Goal: Use online tool/utility: Utilize a website feature to perform a specific function

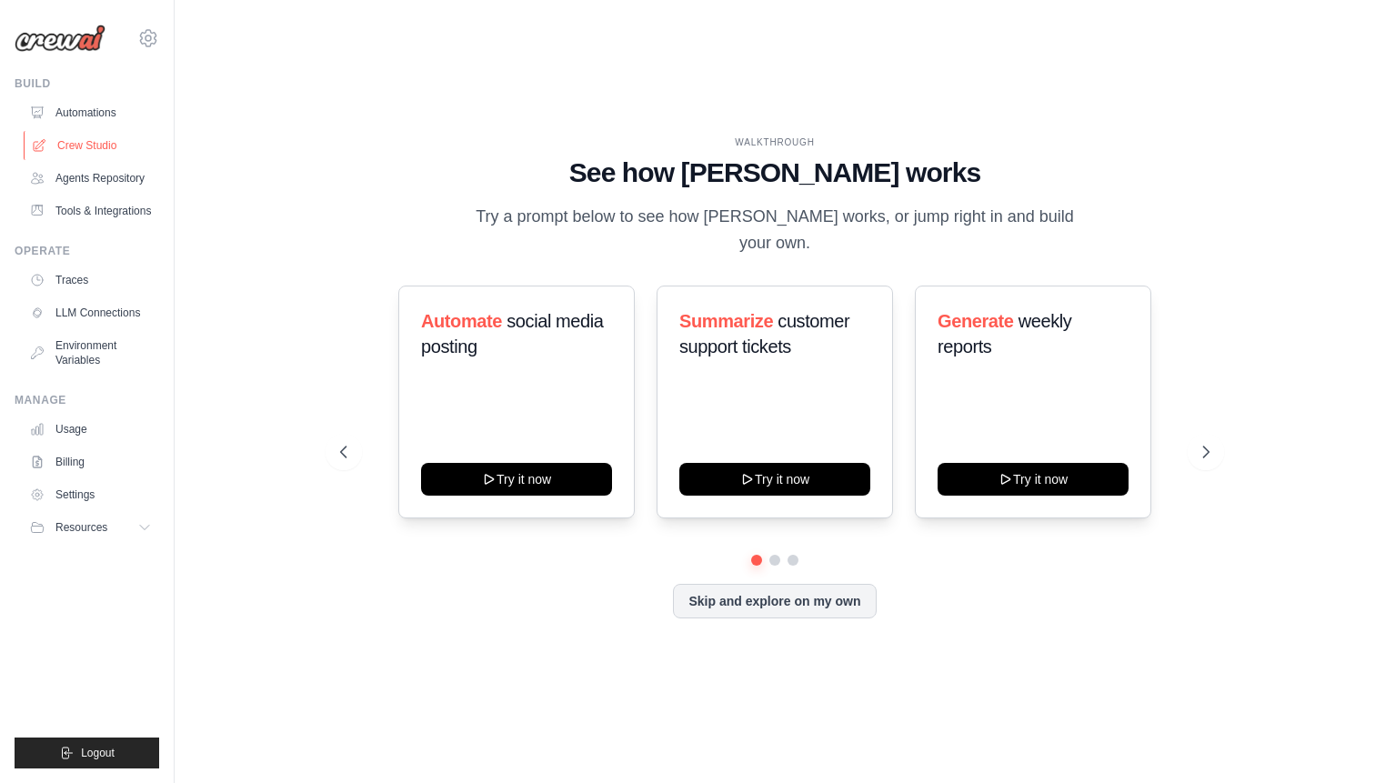
click at [125, 140] on link "Crew Studio" at bounding box center [92, 145] width 137 height 29
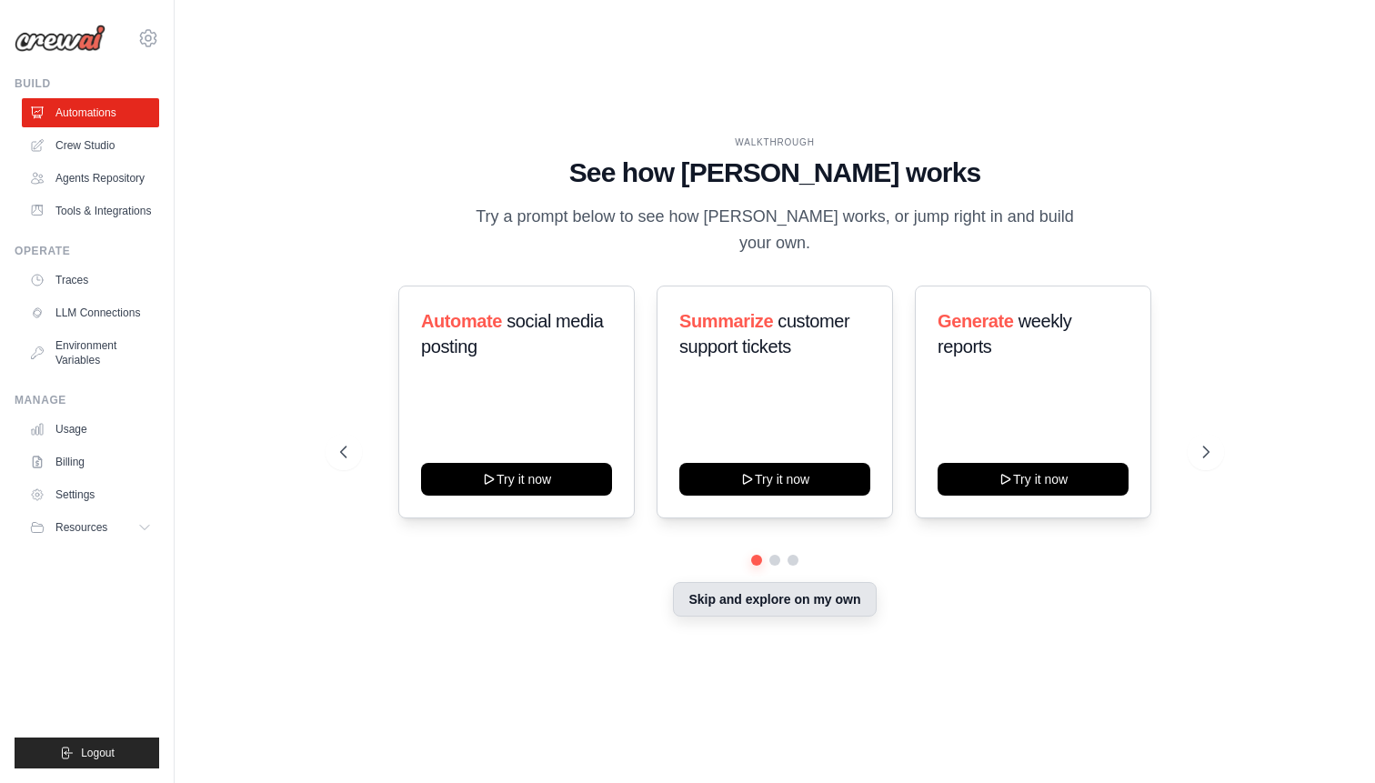
click at [790, 611] on button "Skip and explore on my own" at bounding box center [774, 599] width 203 height 35
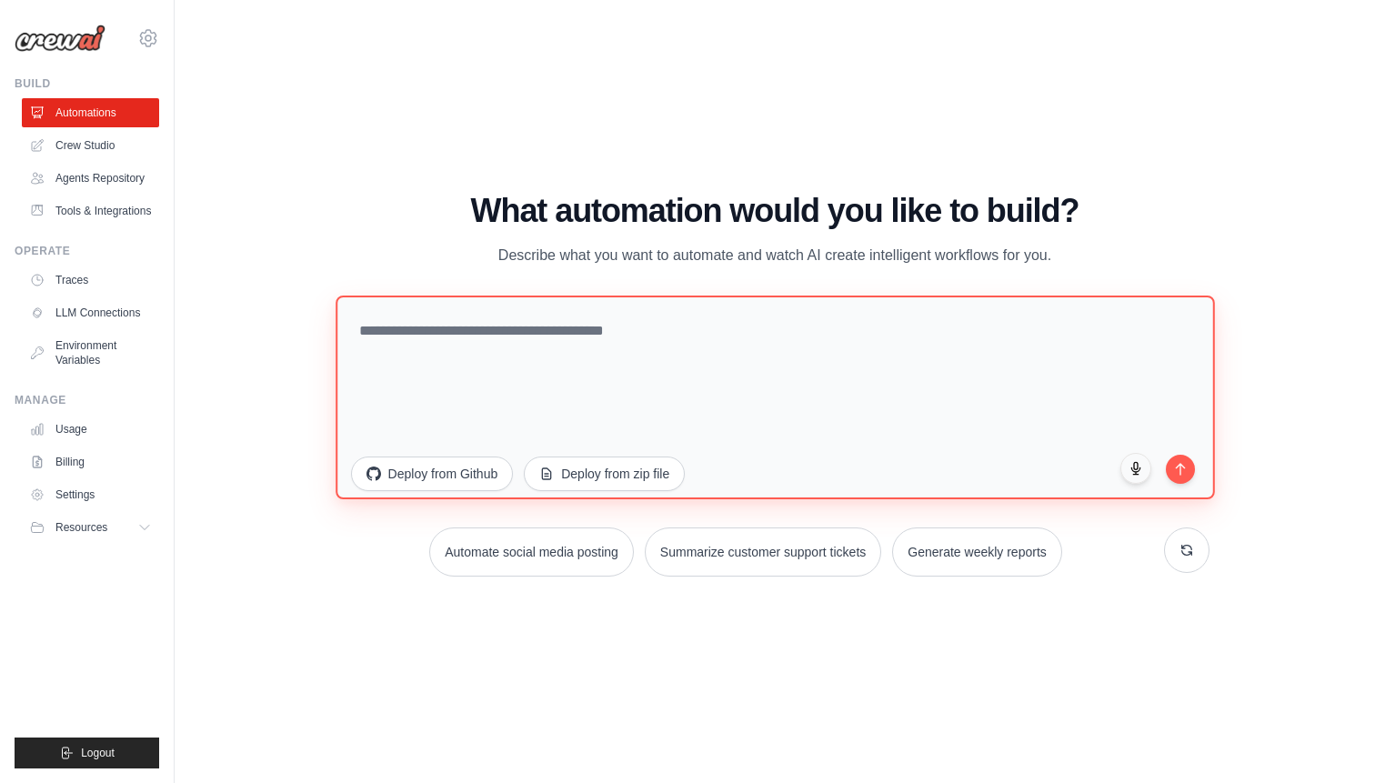
click at [607, 362] on textarea at bounding box center [774, 397] width 878 height 204
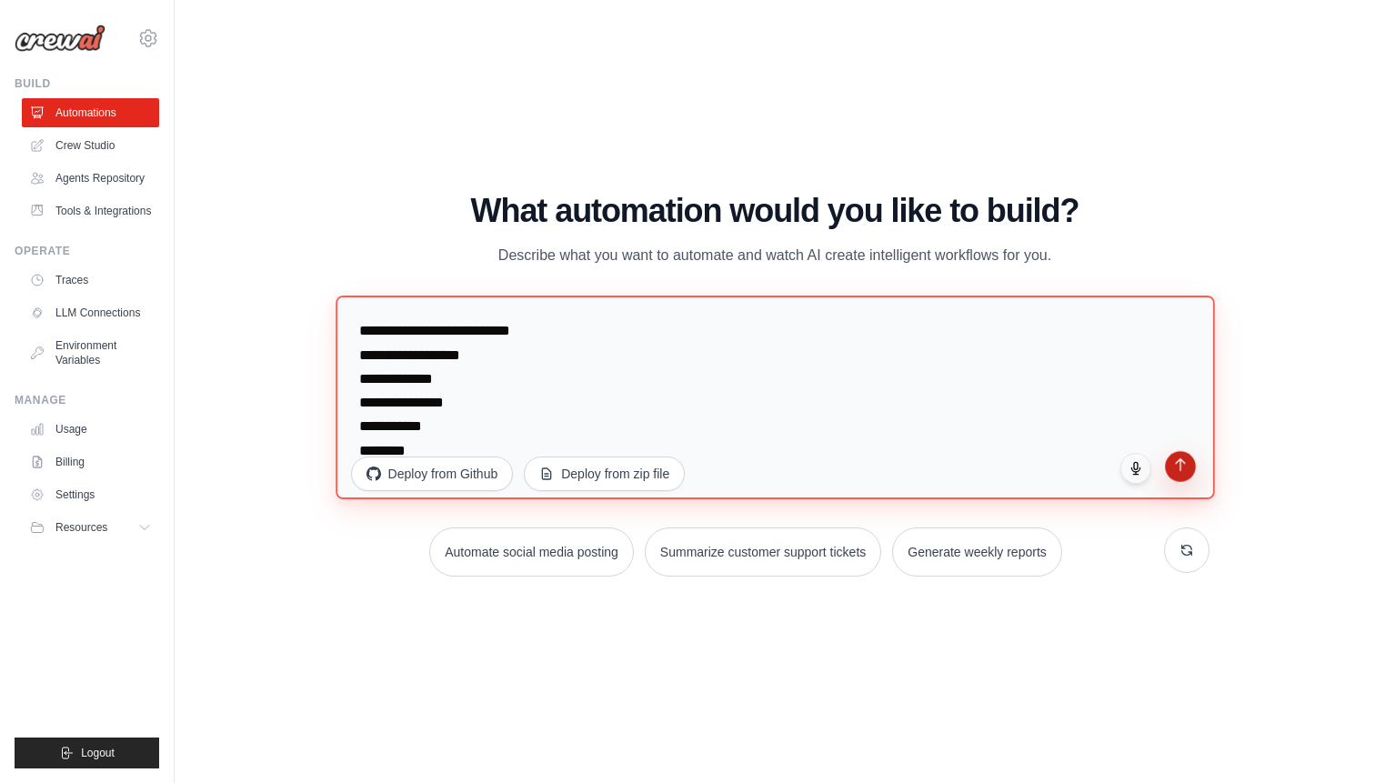
type textarea "**********"
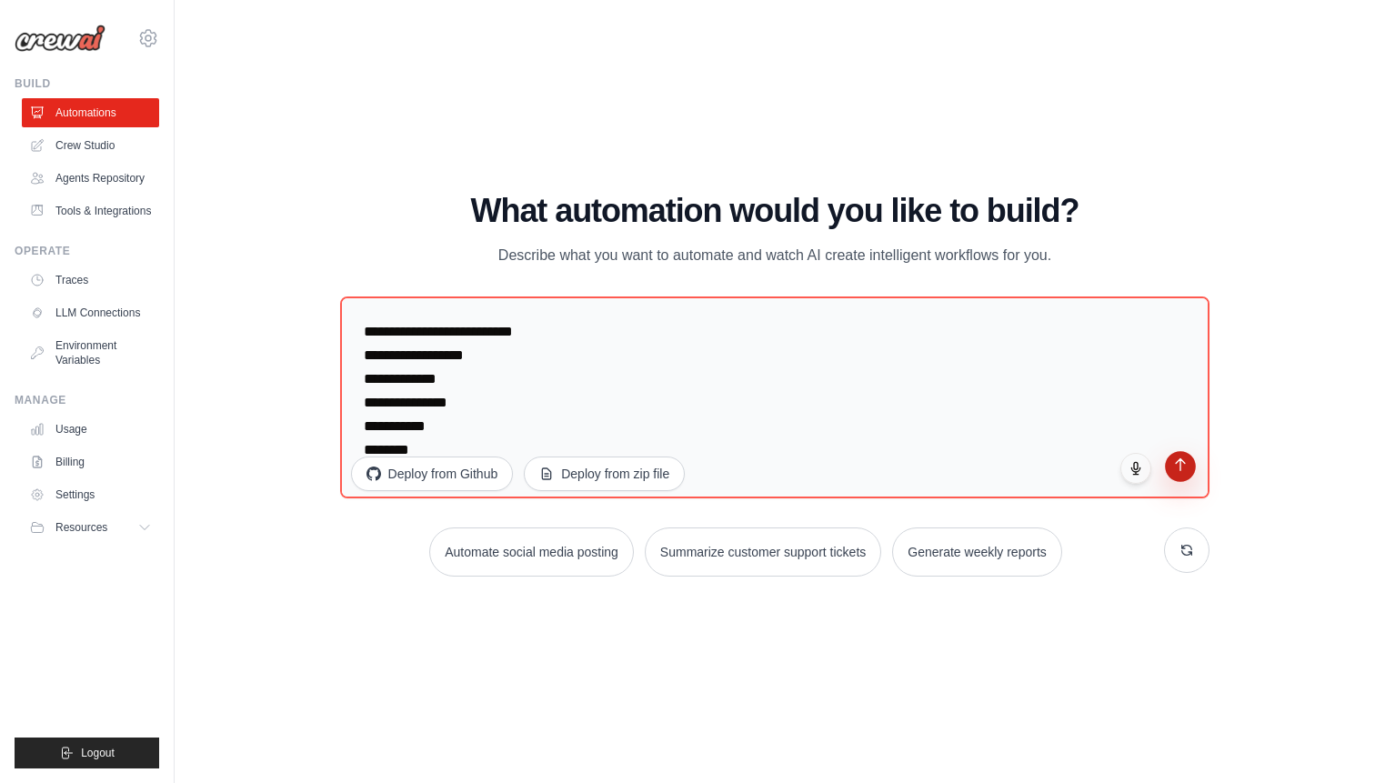
click at [1184, 464] on icon "submit" at bounding box center [1180, 463] width 15 height 15
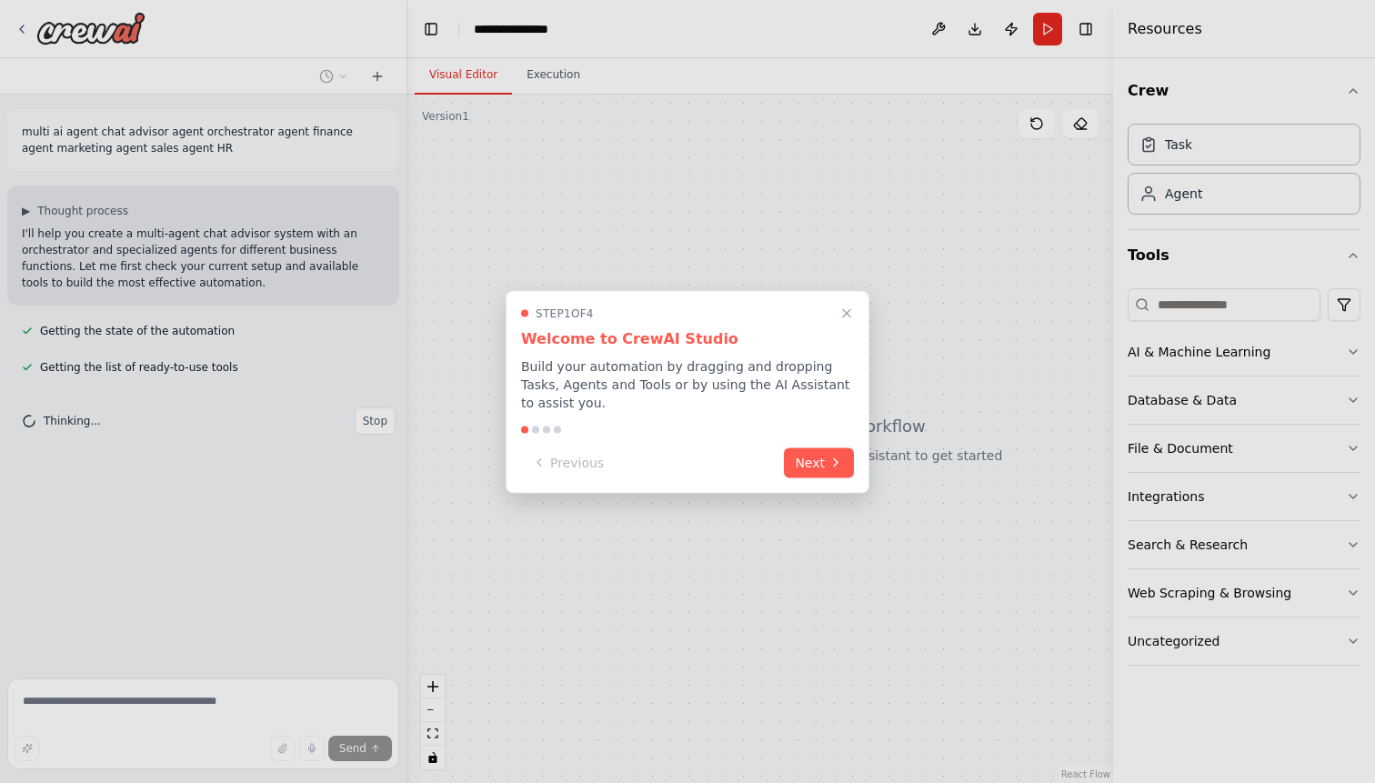
click at [866, 454] on div "Step 1 of 4 Welcome to CrewAI Studio Build your automation by dragging and drop…" at bounding box center [687, 391] width 364 height 203
click at [851, 462] on button "Next" at bounding box center [819, 460] width 70 height 30
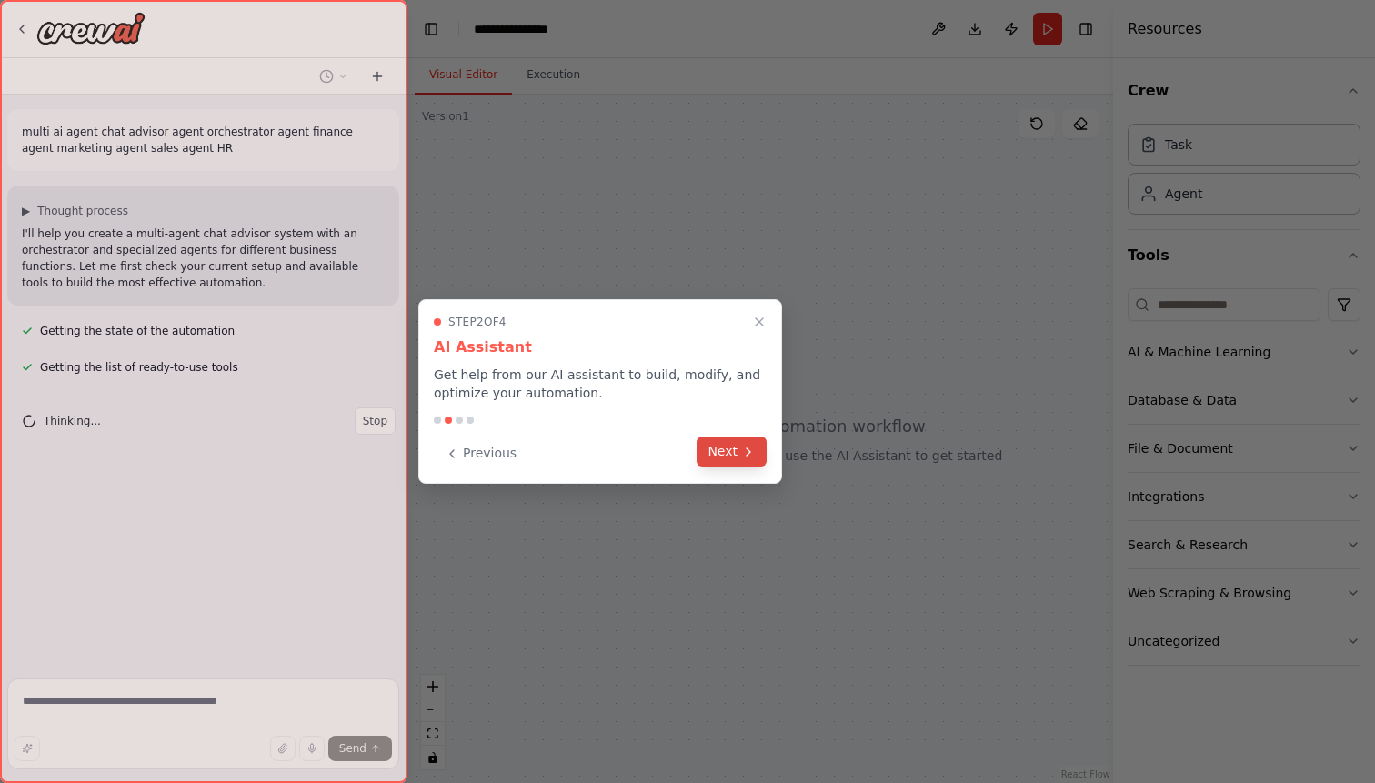
click at [745, 448] on icon at bounding box center [748, 452] width 15 height 15
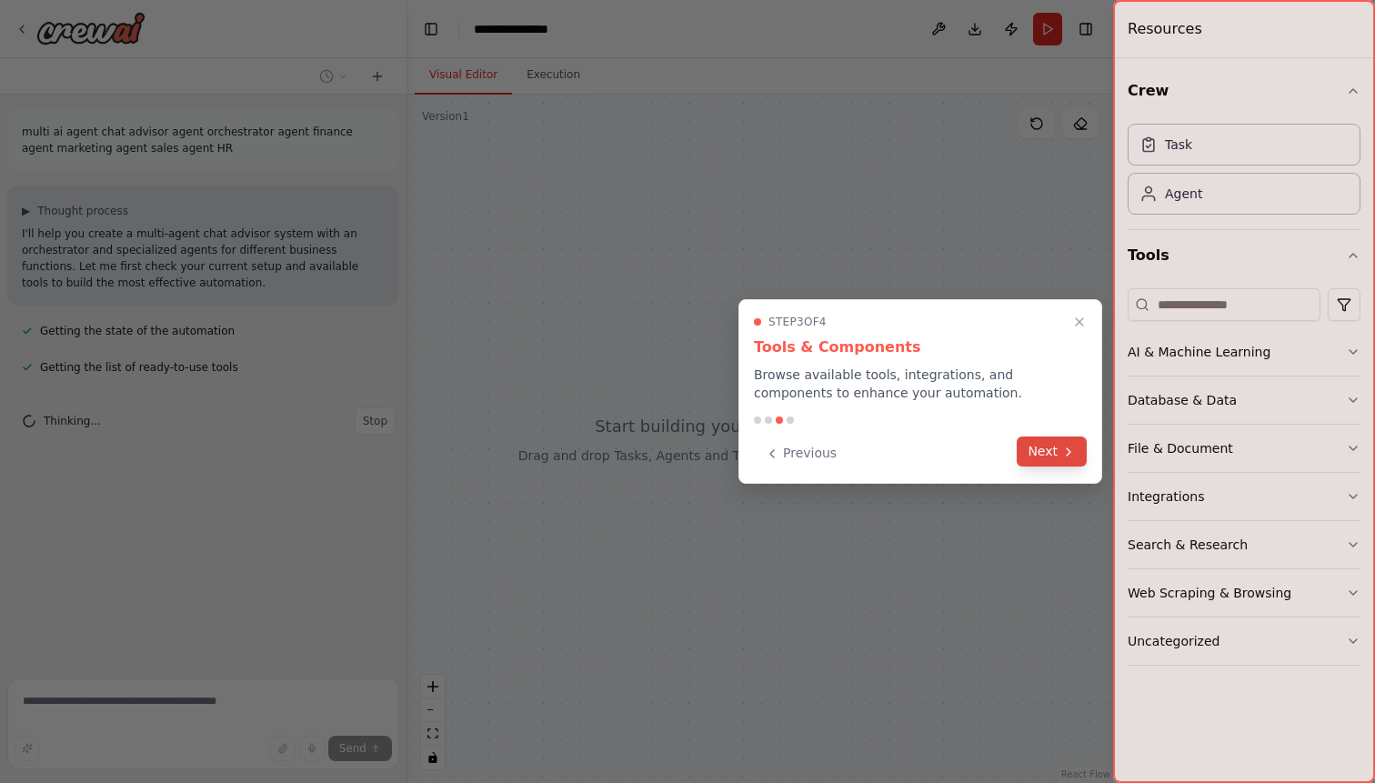
click at [1056, 441] on button "Next" at bounding box center [1051, 451] width 70 height 30
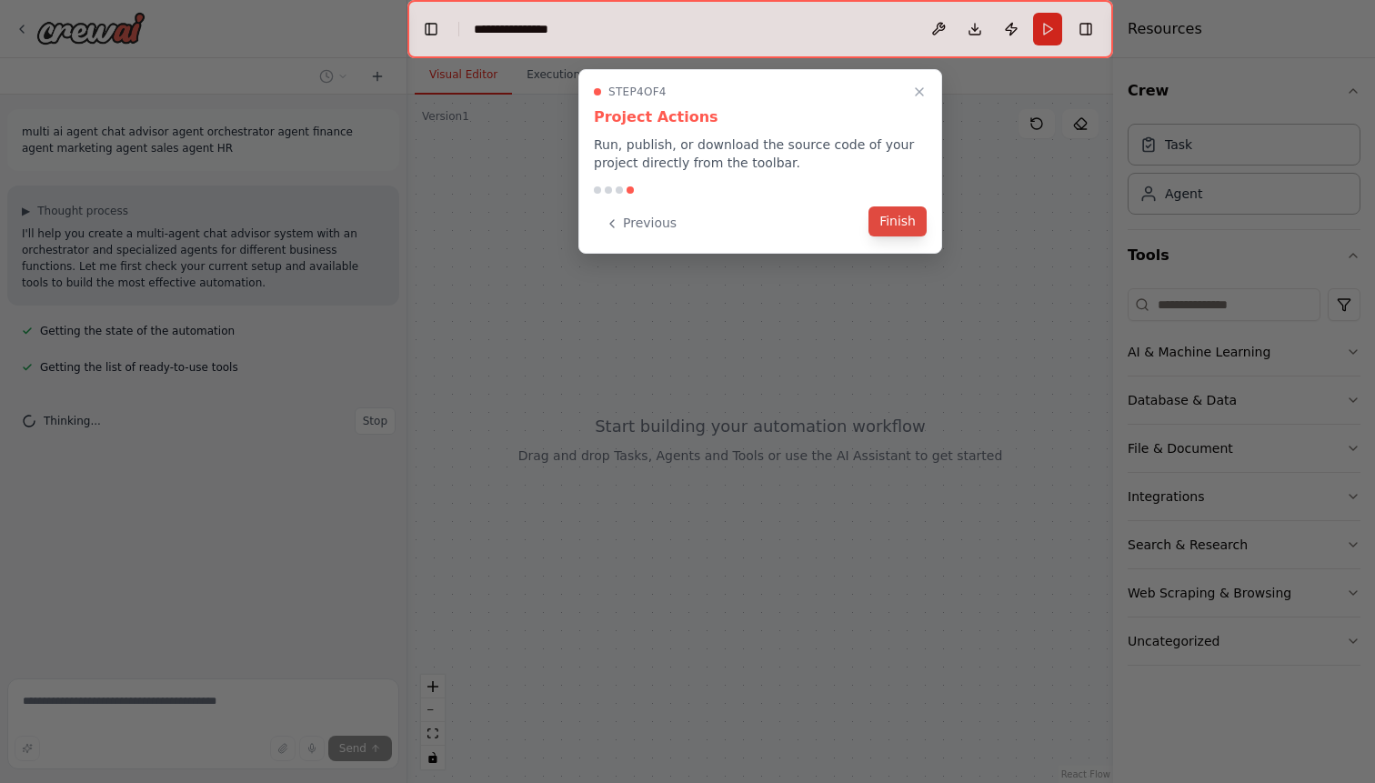
click at [915, 224] on button "Finish" at bounding box center [897, 221] width 58 height 30
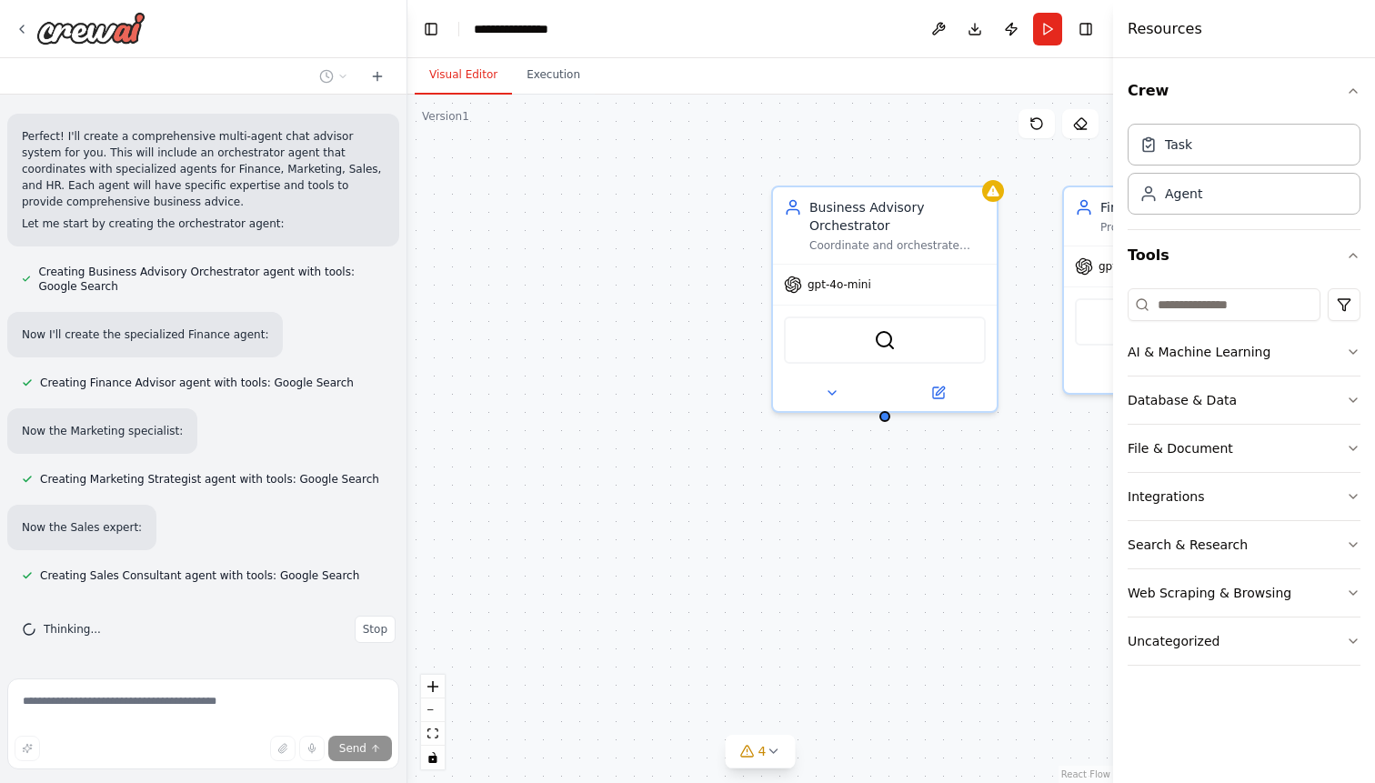
scroll to position [323, 0]
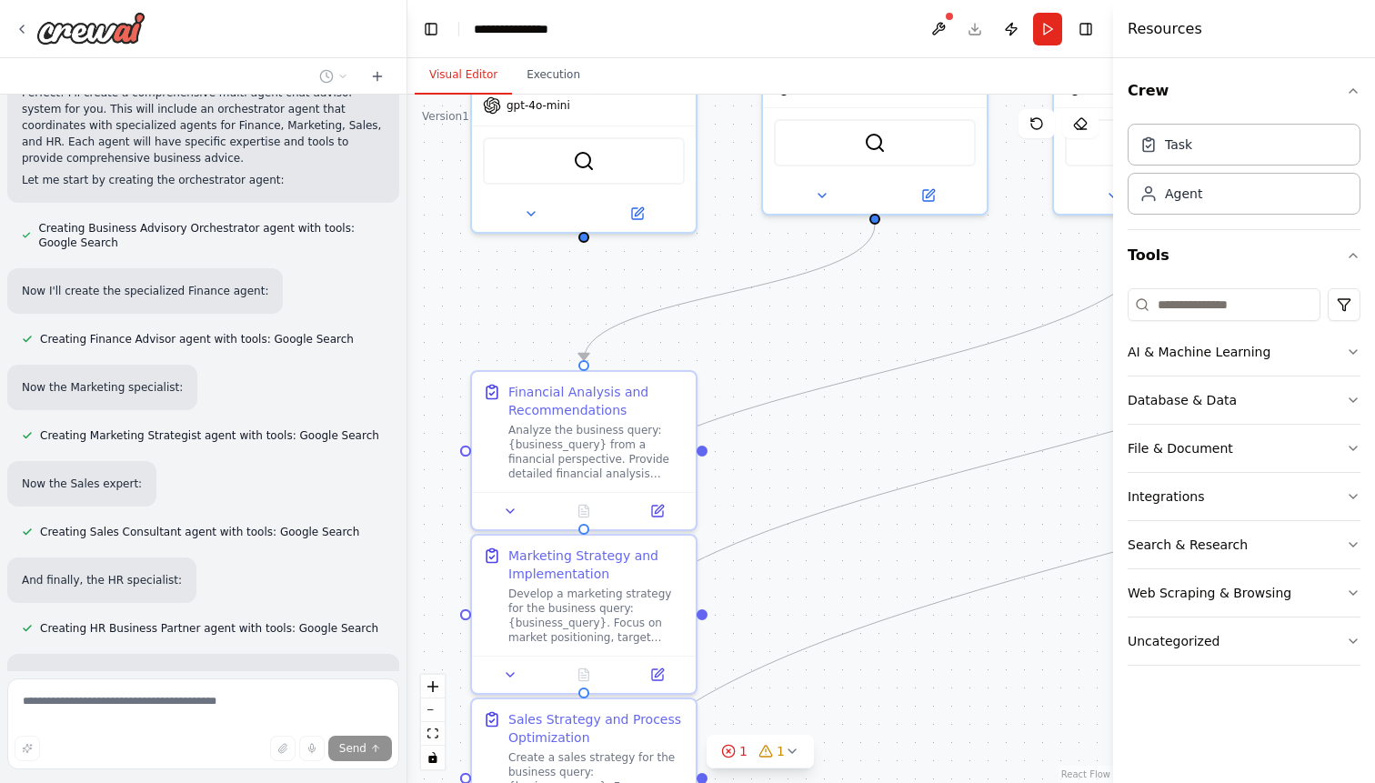
drag, startPoint x: 814, startPoint y: 469, endPoint x: 513, endPoint y: 291, distance: 349.7
click at [513, 291] on div ".deletable-edge-delete-btn { width: 20px; height: 20px; border: 0px solid #ffff…" at bounding box center [759, 439] width 705 height 688
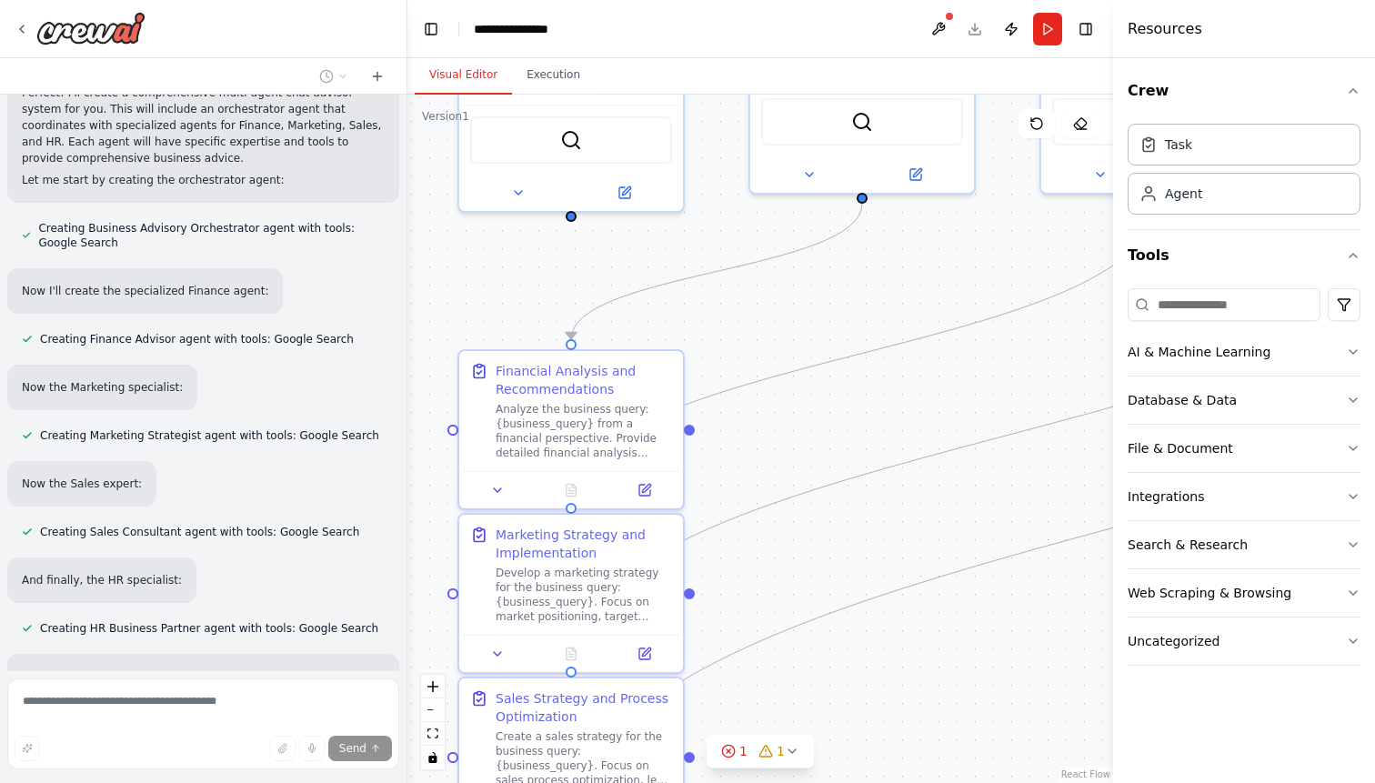
drag, startPoint x: 806, startPoint y: 331, endPoint x: 794, endPoint y: 309, distance: 25.3
click at [794, 309] on div ".deletable-edge-delete-btn { width: 20px; height: 20px; border: 0px solid #ffff…" at bounding box center [759, 439] width 705 height 688
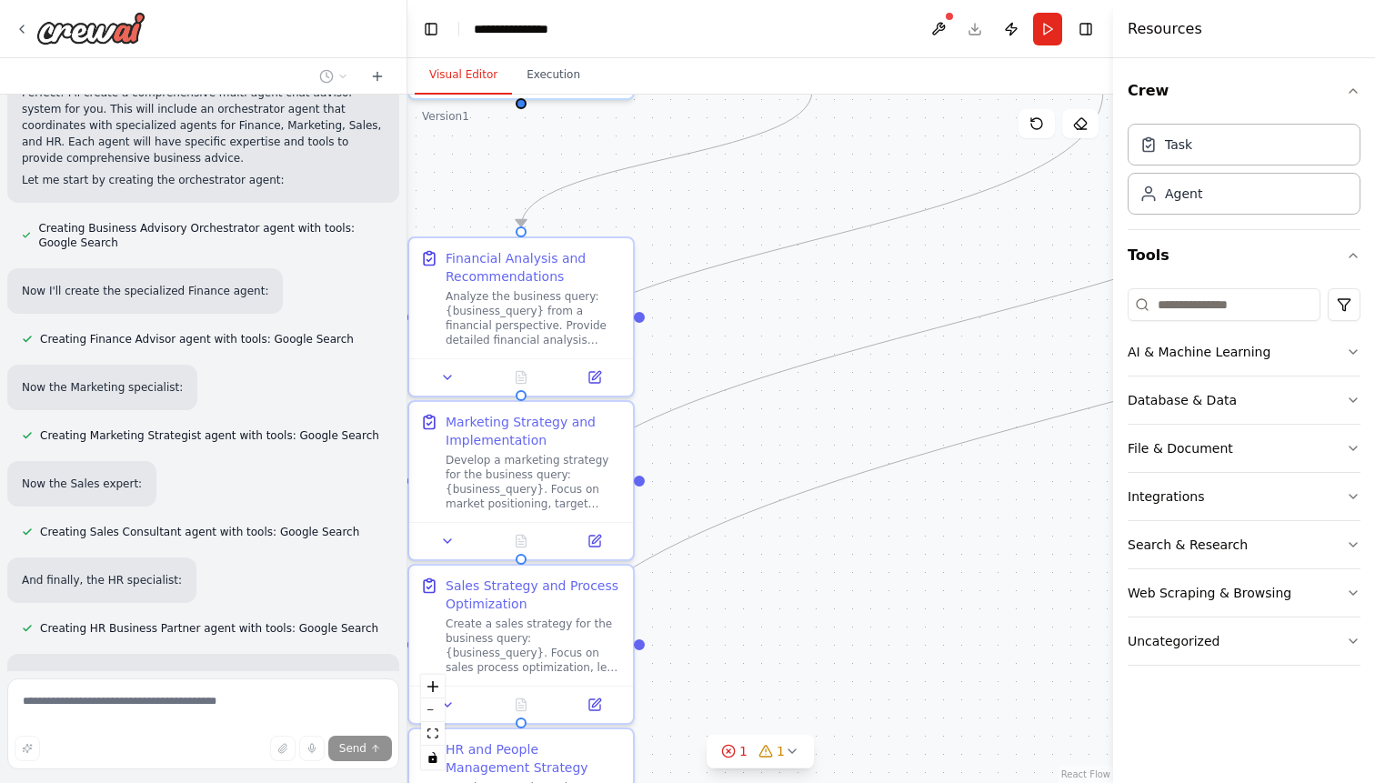
drag, startPoint x: 855, startPoint y: 416, endPoint x: 805, endPoint y: 304, distance: 123.3
click at [805, 304] on div ".deletable-edge-delete-btn { width: 20px; height: 20px; border: 0px solid #ffff…" at bounding box center [759, 439] width 705 height 688
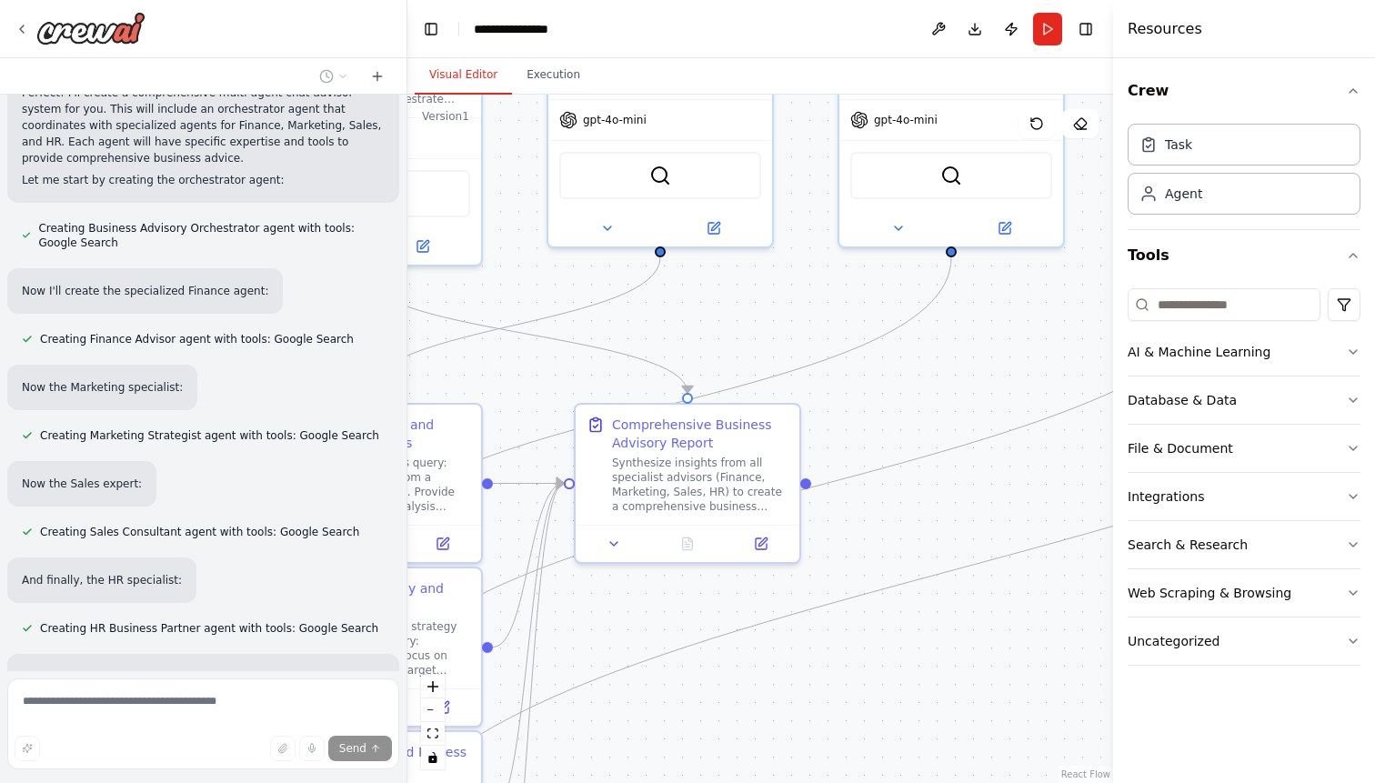
drag, startPoint x: 786, startPoint y: 429, endPoint x: 632, endPoint y: 595, distance: 227.1
click at [633, 595] on div ".deletable-edge-delete-btn { width: 20px; height: 20px; border: 0px solid #ffff…" at bounding box center [759, 439] width 705 height 688
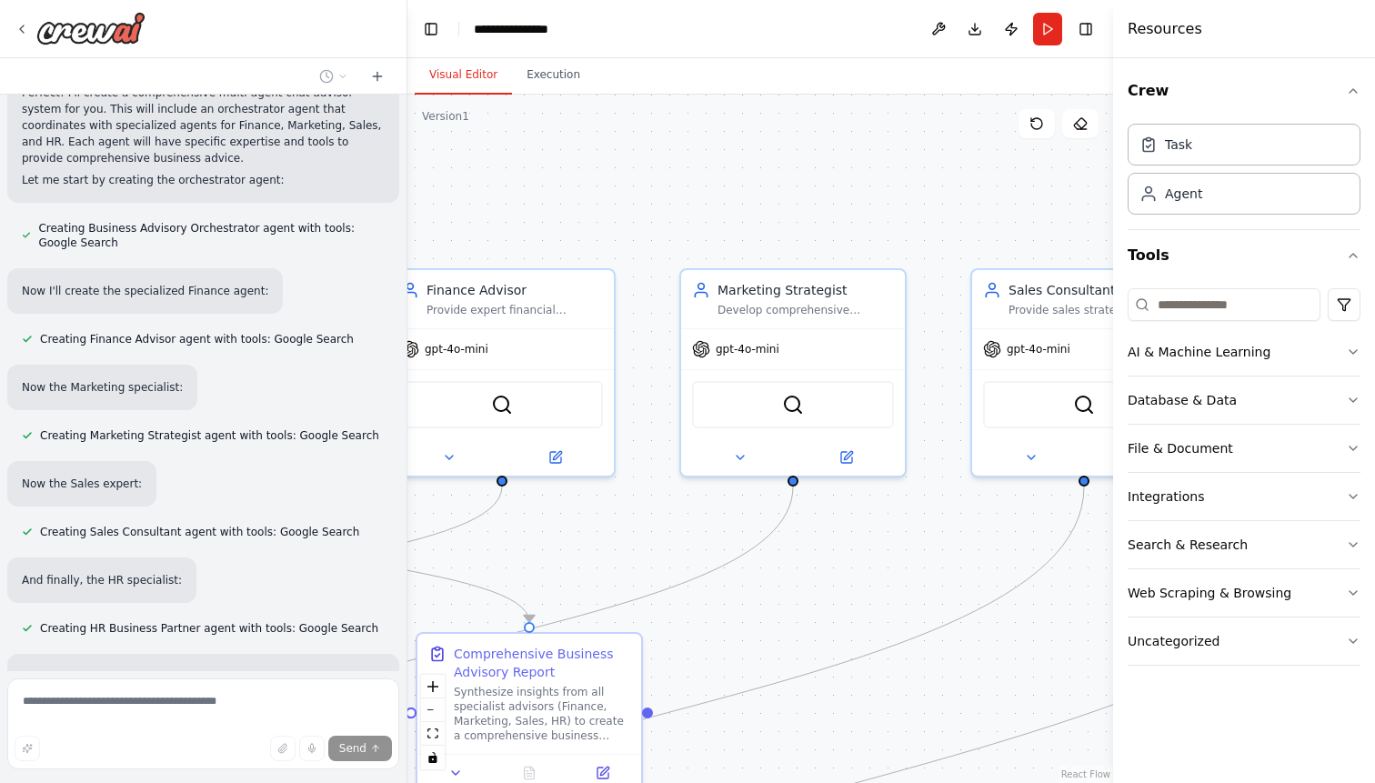
drag, startPoint x: 930, startPoint y: 393, endPoint x: 774, endPoint y: 622, distance: 277.4
click at [774, 622] on div ".deletable-edge-delete-btn { width: 20px; height: 20px; border: 0px solid #ffff…" at bounding box center [759, 439] width 705 height 688
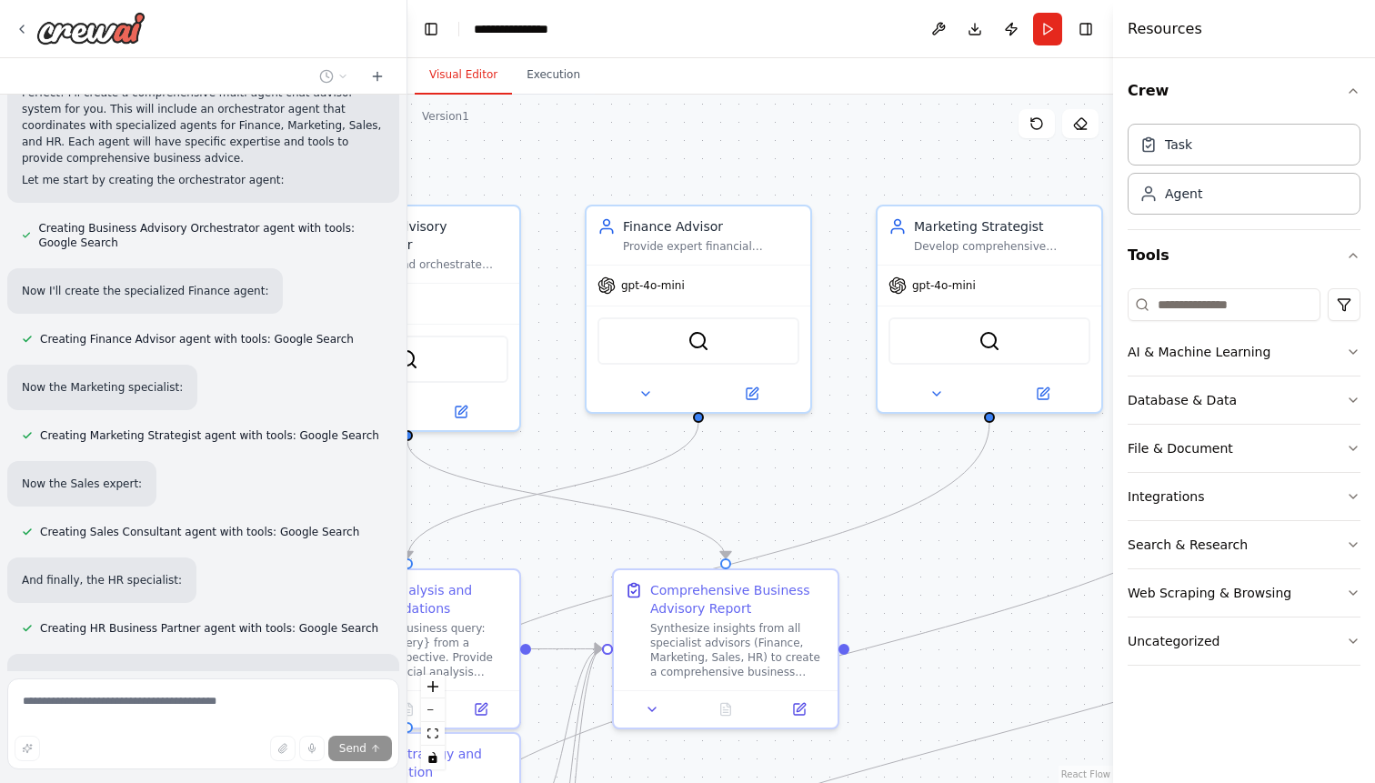
drag, startPoint x: 788, startPoint y: 581, endPoint x: 984, endPoint y: 518, distance: 205.3
click at [984, 518] on div ".deletable-edge-delete-btn { width: 20px; height: 20px; border: 0px solid #ffff…" at bounding box center [759, 439] width 705 height 688
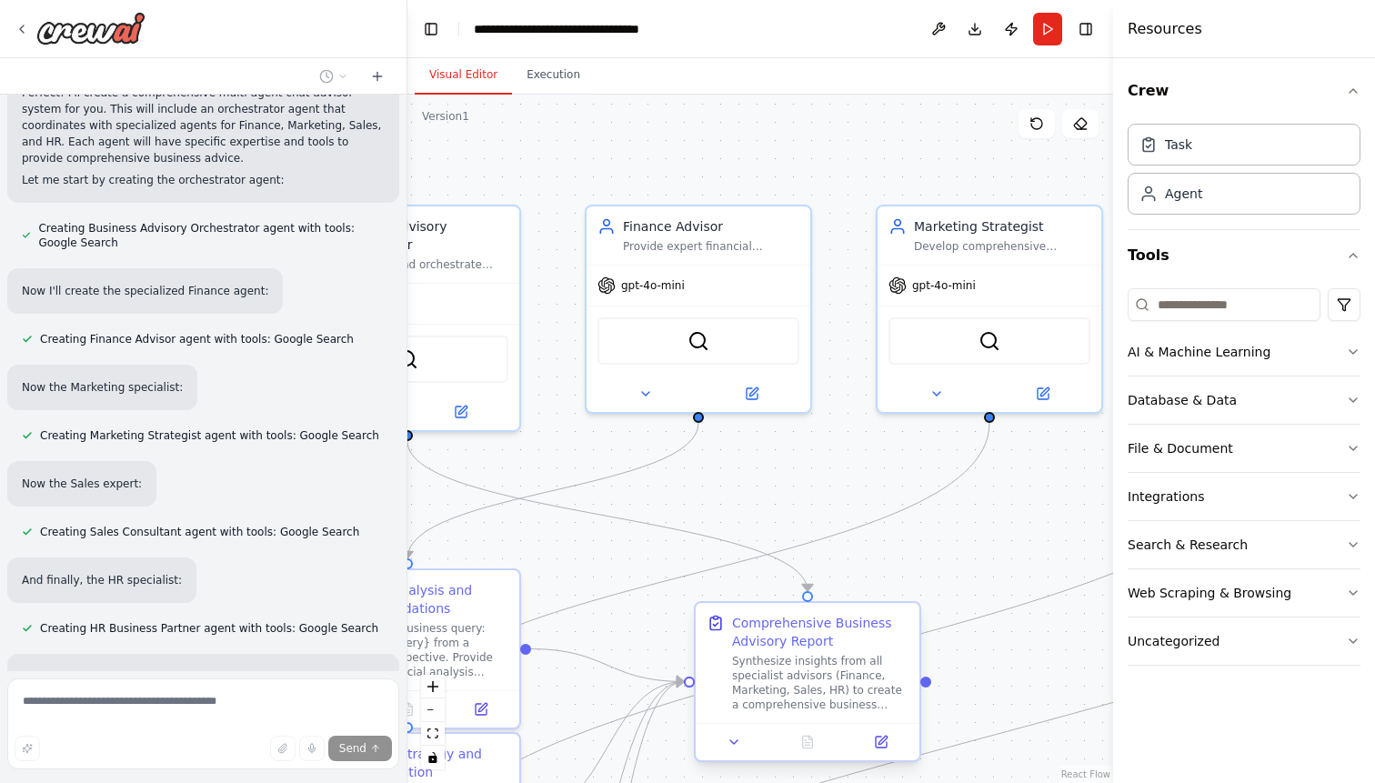
drag, startPoint x: 782, startPoint y: 600, endPoint x: 879, endPoint y: 634, distance: 102.9
click at [879, 634] on div "Comprehensive Business Advisory Report" at bounding box center [820, 632] width 176 height 36
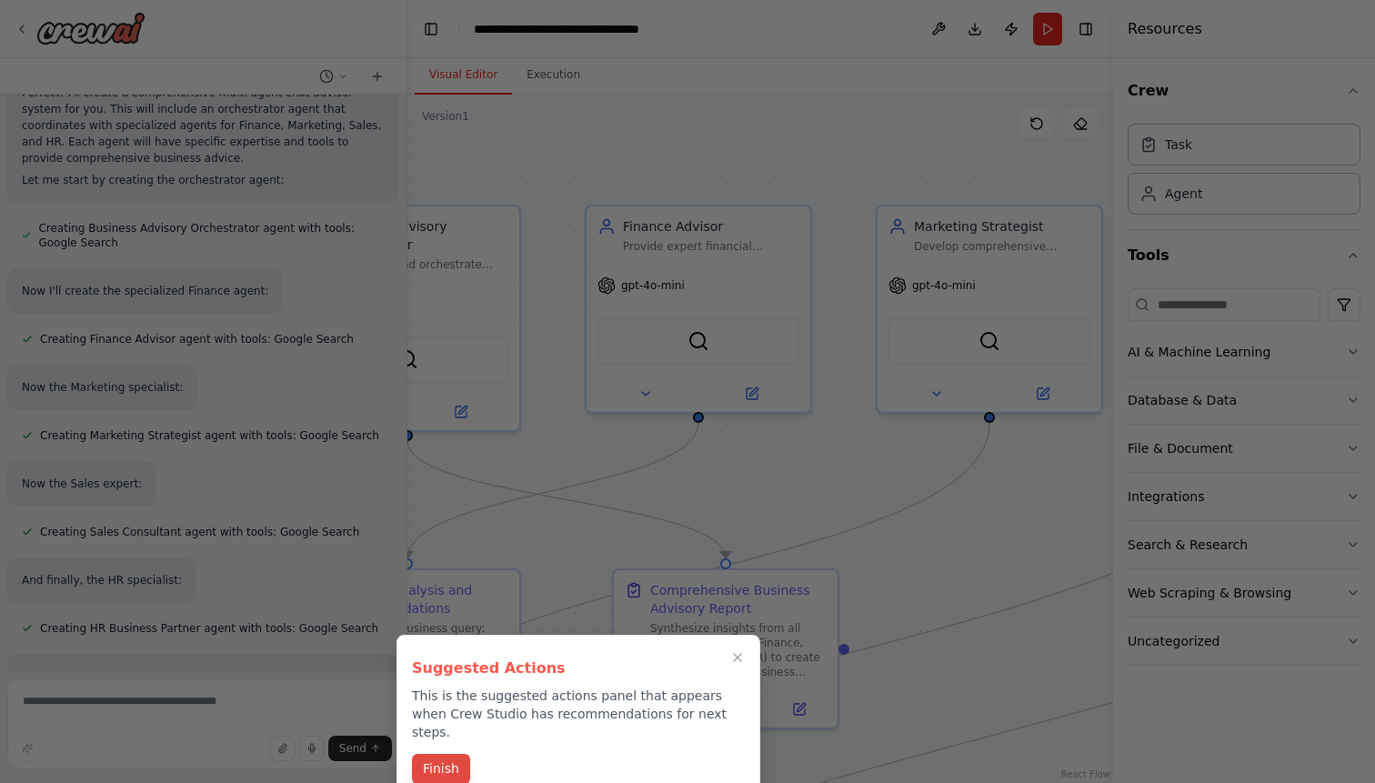
click at [455, 754] on button "Finish" at bounding box center [441, 769] width 58 height 30
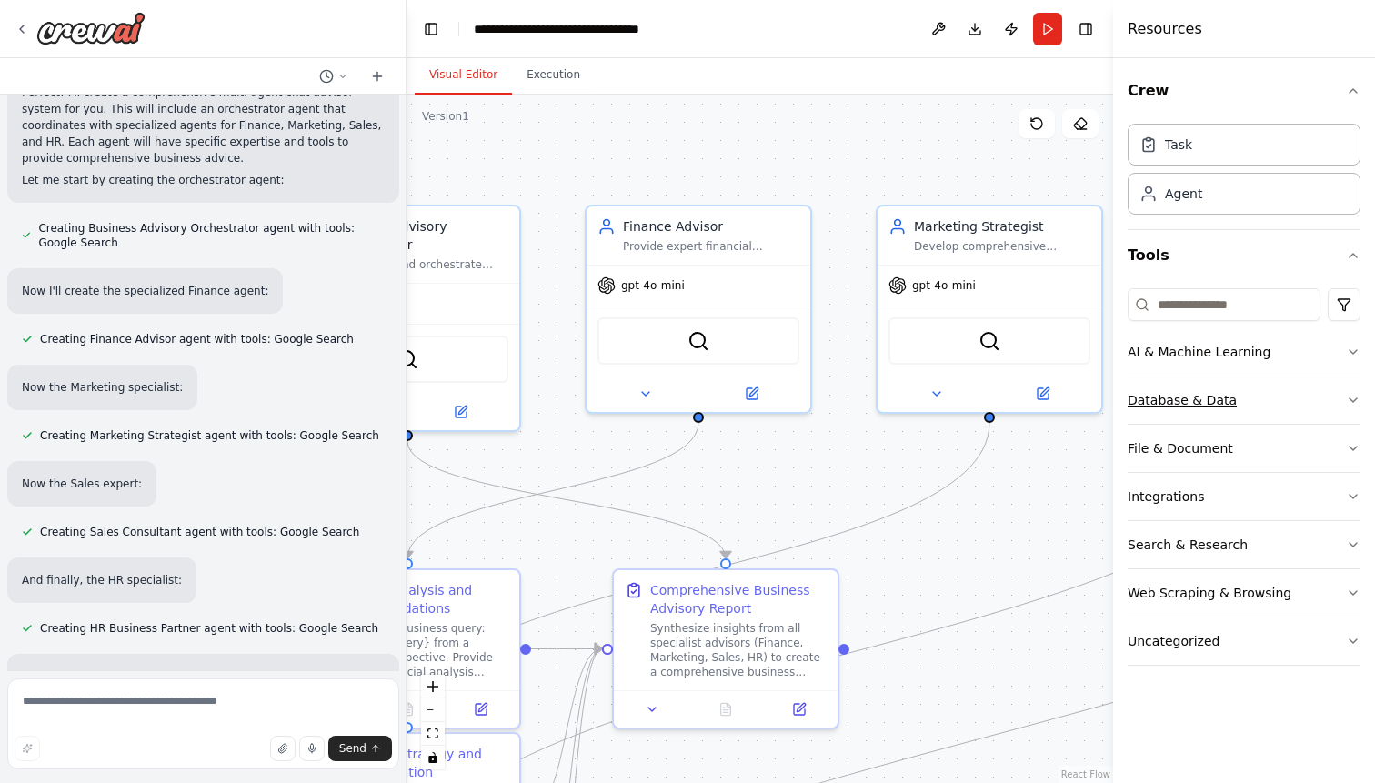
click at [1238, 405] on button "Database & Data" at bounding box center [1243, 399] width 233 height 47
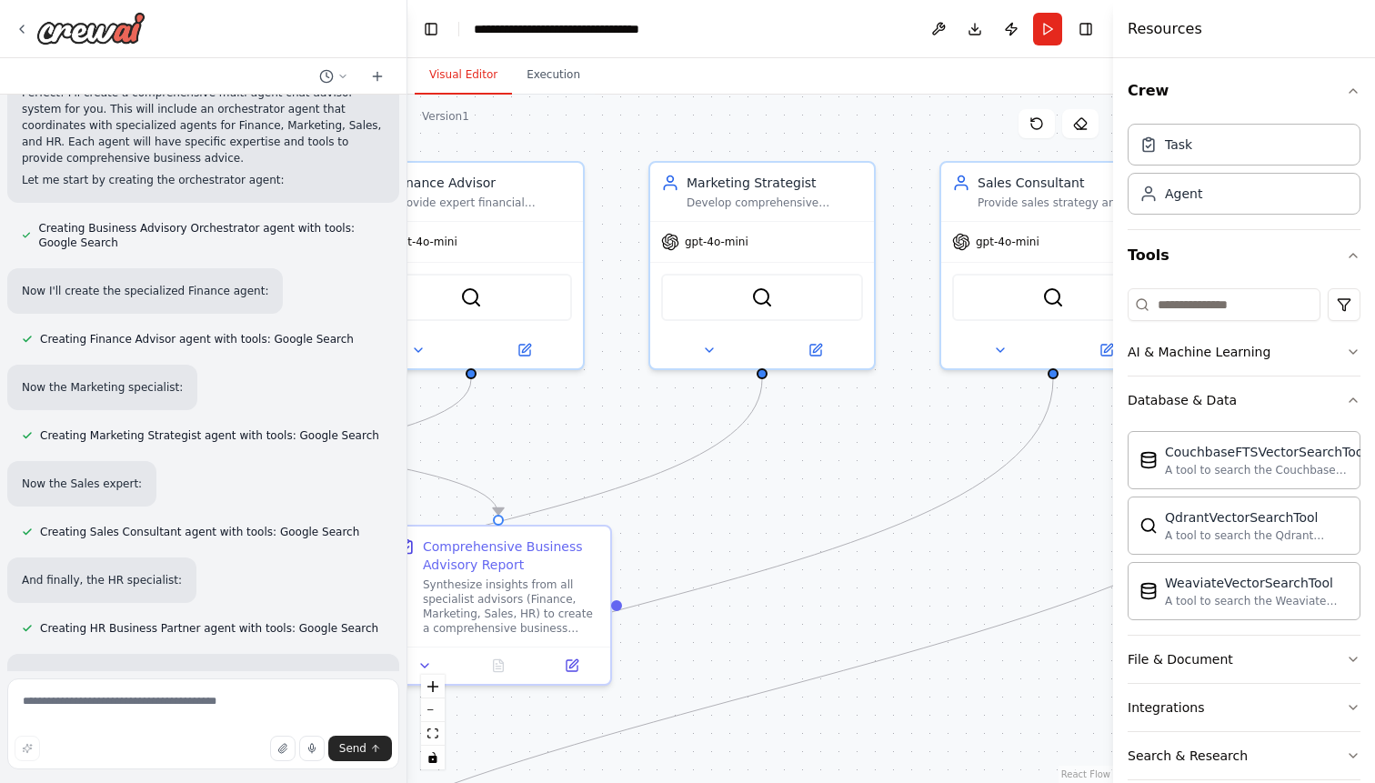
drag, startPoint x: 994, startPoint y: 524, endPoint x: 726, endPoint y: 483, distance: 270.4
click at [726, 483] on div ".deletable-edge-delete-btn { width: 20px; height: 20px; border: 0px solid #ffff…" at bounding box center [759, 439] width 705 height 688
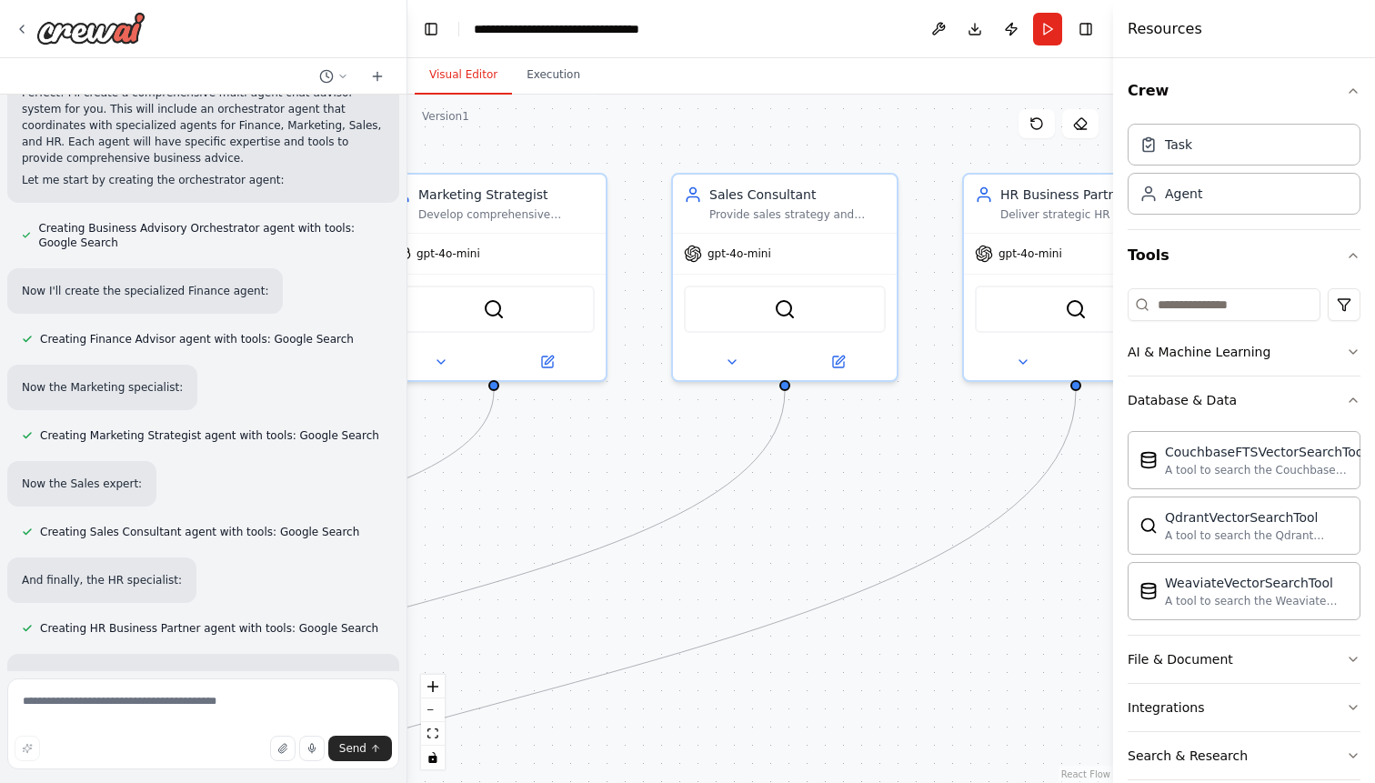
drag, startPoint x: 997, startPoint y: 526, endPoint x: 780, endPoint y: 534, distance: 217.4
click at [780, 534] on div ".deletable-edge-delete-btn { width: 20px; height: 20px; border: 0px solid #ffff…" at bounding box center [759, 439] width 705 height 688
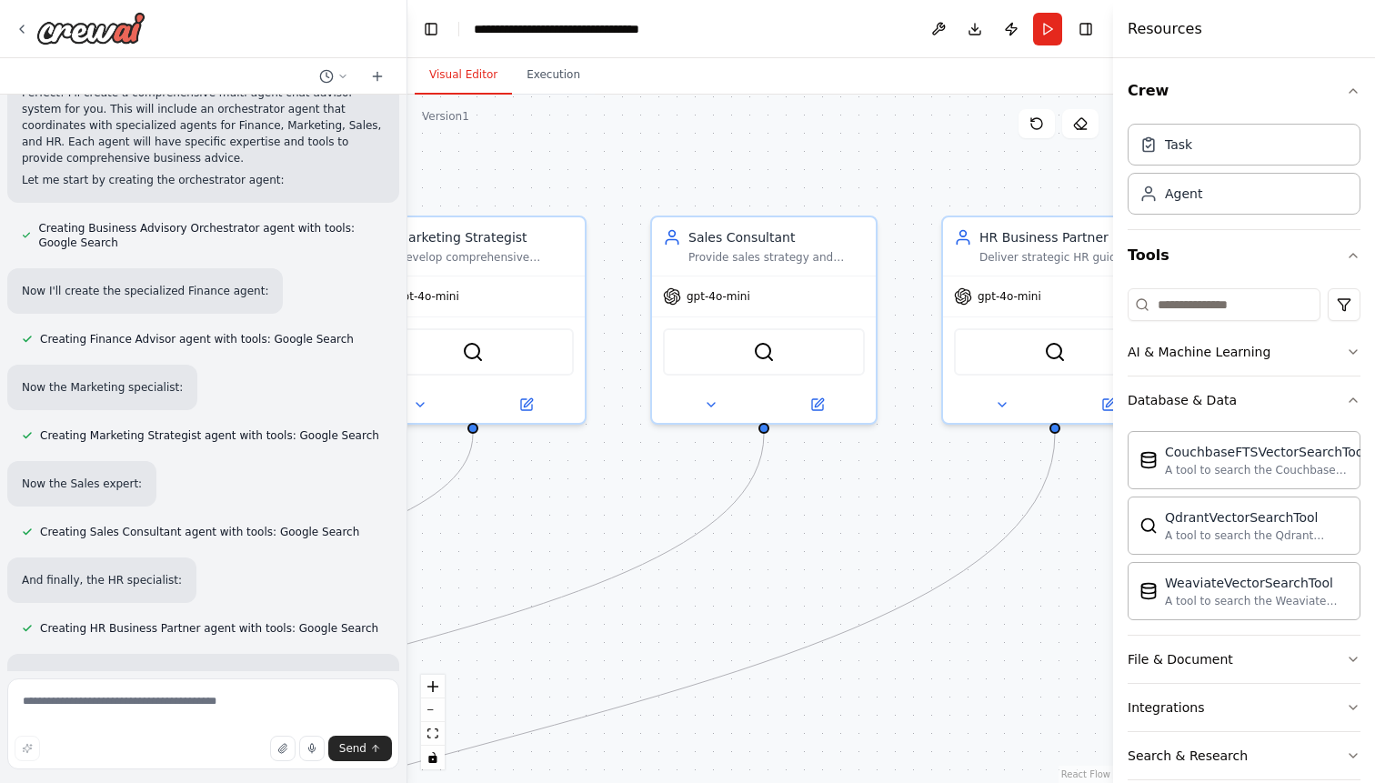
drag, startPoint x: 864, startPoint y: 487, endPoint x: 1076, endPoint y: 496, distance: 212.9
click at [1076, 496] on div ".deletable-edge-delete-btn { width: 20px; height: 20px; border: 0px solid #ffff…" at bounding box center [759, 439] width 705 height 688
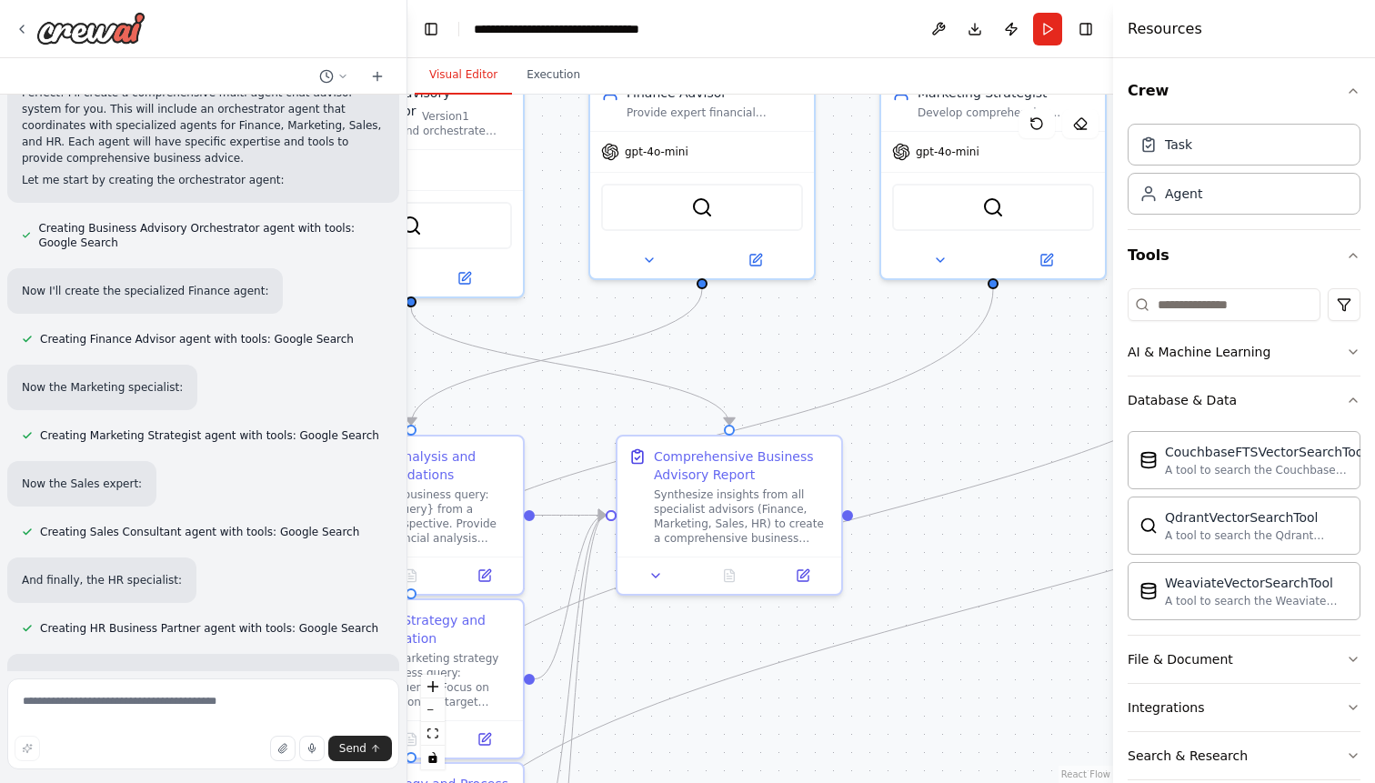
drag, startPoint x: 715, startPoint y: 491, endPoint x: 1002, endPoint y: 380, distance: 307.1
click at [1002, 380] on div ".deletable-edge-delete-btn { width: 20px; height: 20px; border: 0px solid #ffff…" at bounding box center [759, 439] width 705 height 688
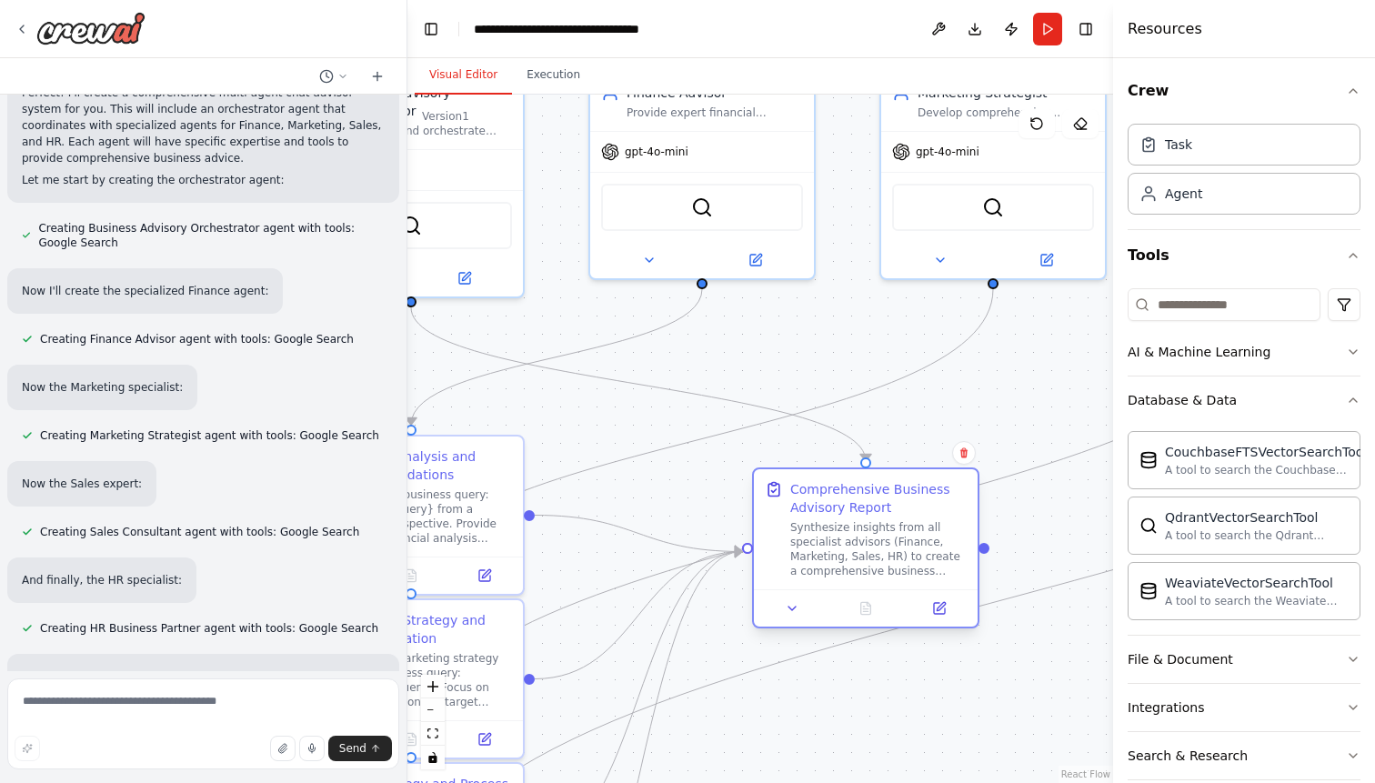
drag, startPoint x: 773, startPoint y: 469, endPoint x: 917, endPoint y: 499, distance: 147.6
click at [917, 499] on div "Comprehensive Business Advisory Report" at bounding box center [878, 498] width 176 height 36
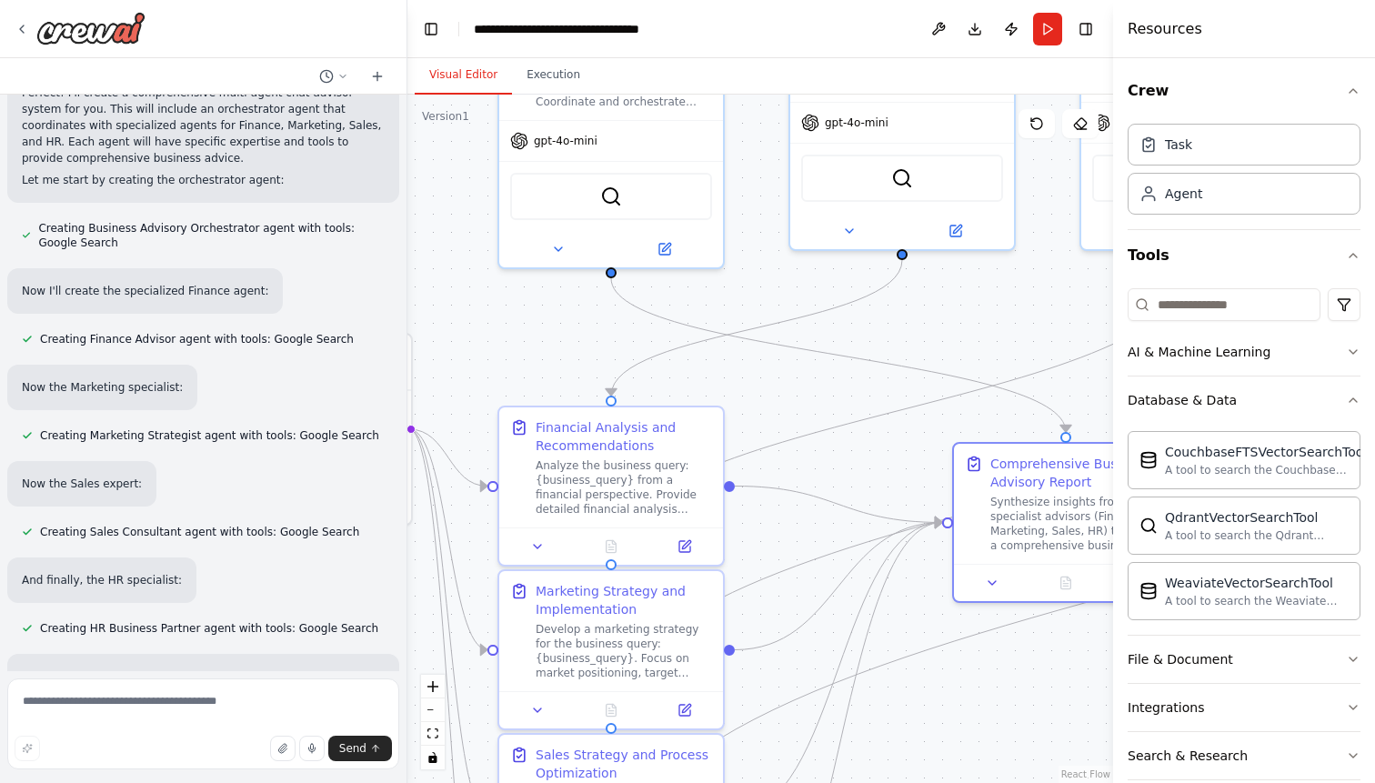
drag, startPoint x: 626, startPoint y: 415, endPoint x: 889, endPoint y: 375, distance: 265.8
click at [889, 375] on div ".deletable-edge-delete-btn { width: 20px; height: 20px; border: 0px solid #ffff…" at bounding box center [759, 439] width 705 height 688
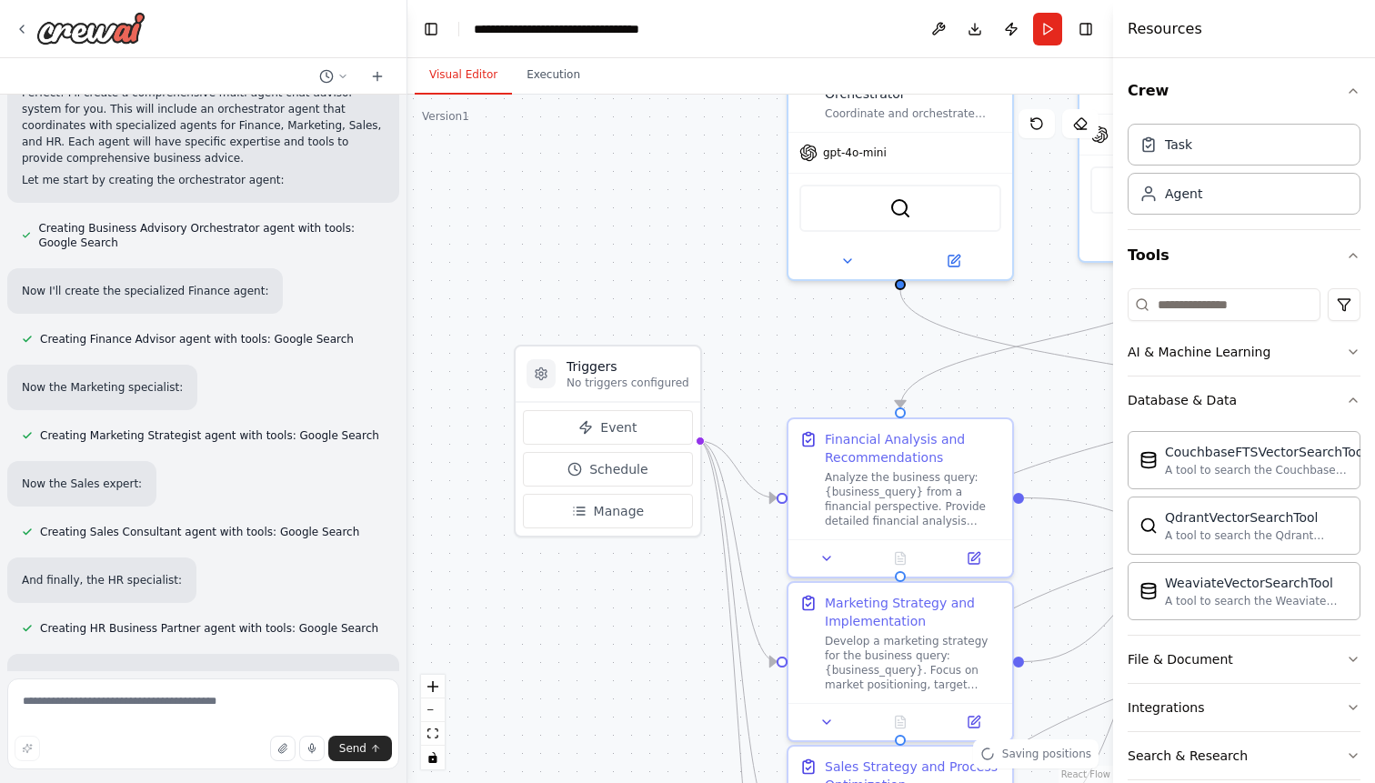
drag, startPoint x: 606, startPoint y: 324, endPoint x: 833, endPoint y: 346, distance: 227.5
click at [833, 346] on div ".deletable-edge-delete-btn { width: 20px; height: 20px; border: 0px solid #ffff…" at bounding box center [759, 439] width 705 height 688
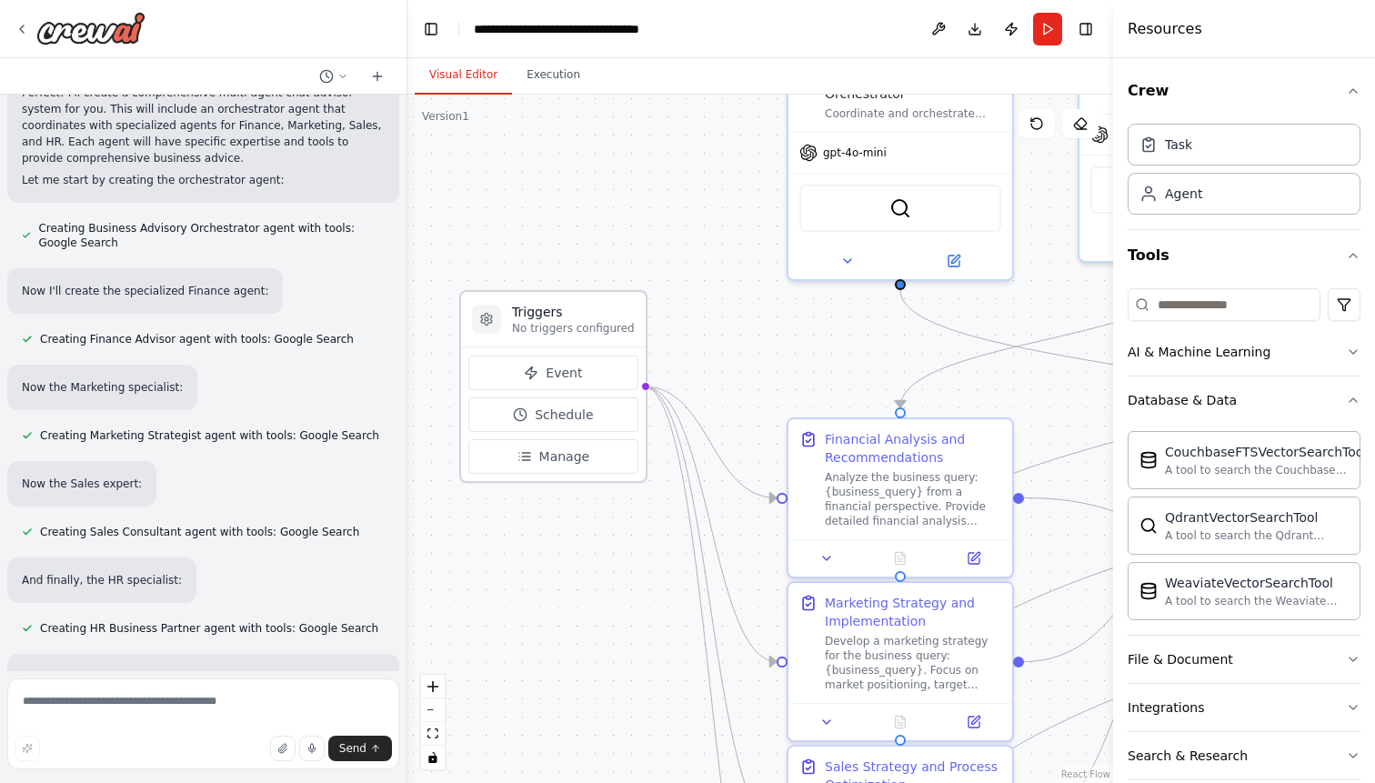
drag, startPoint x: 645, startPoint y: 360, endPoint x: 583, endPoint y: 297, distance: 88.1
click at [583, 297] on div "Triggers No triggers configured" at bounding box center [553, 319] width 185 height 55
click at [1036, 25] on button "Run" at bounding box center [1047, 29] width 29 height 33
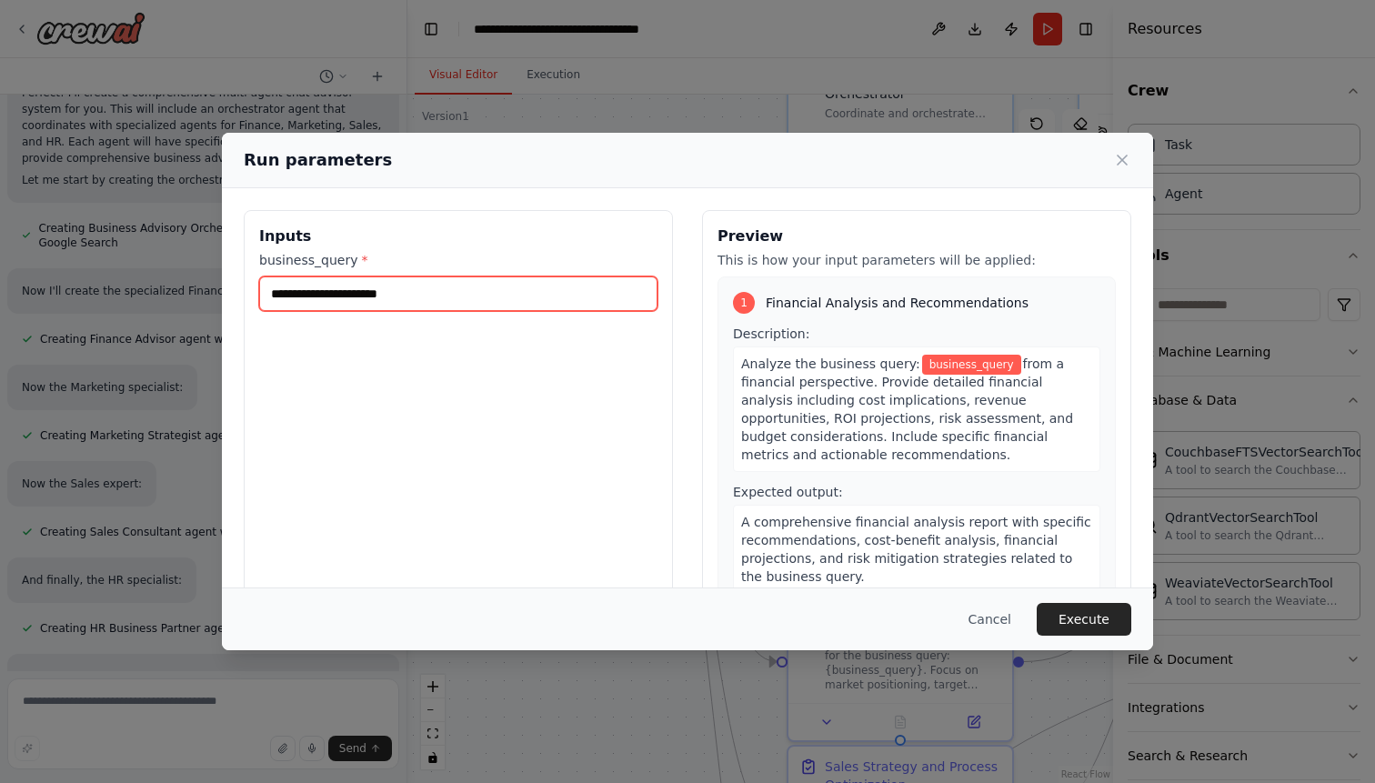
click at [478, 287] on input "business_query *" at bounding box center [458, 293] width 398 height 35
type input "**********"
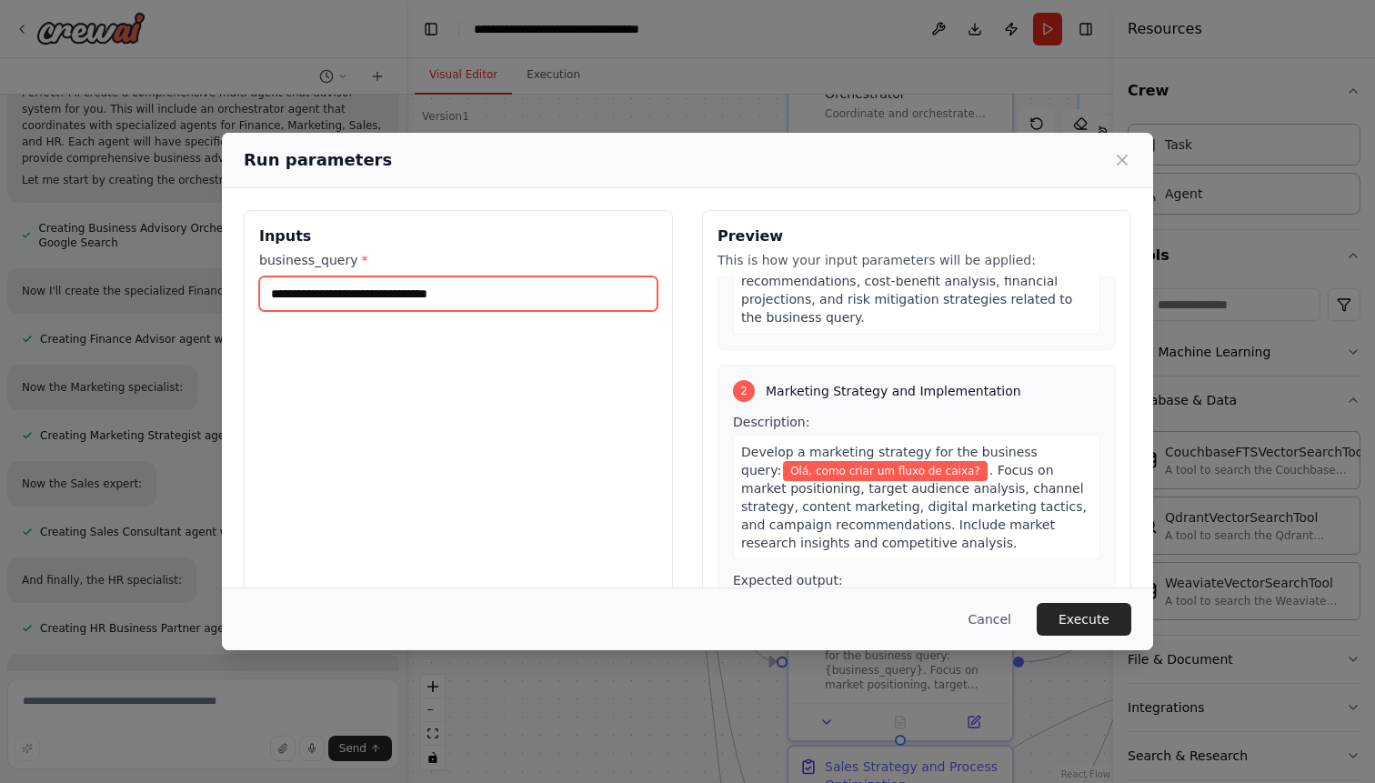
scroll to position [289, 0]
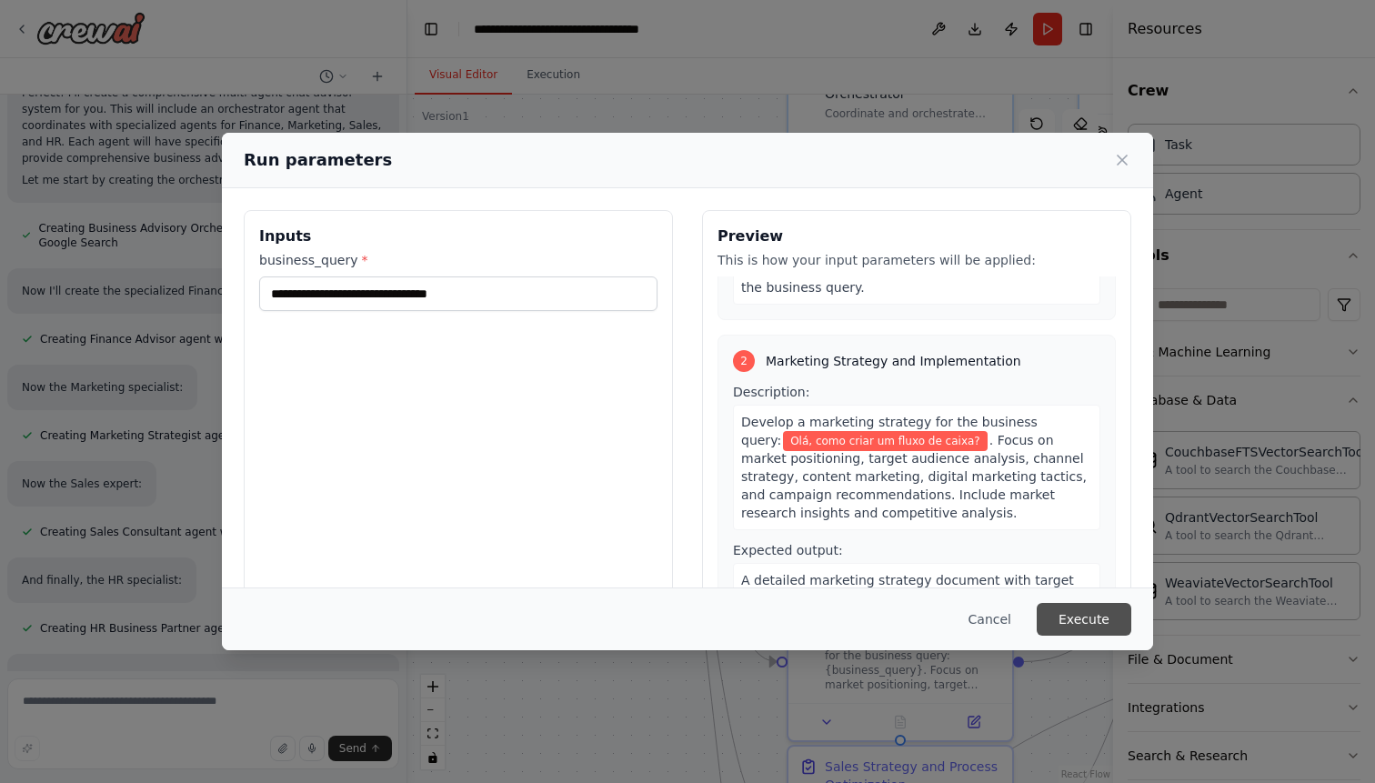
click at [1087, 606] on button "Execute" at bounding box center [1083, 619] width 95 height 33
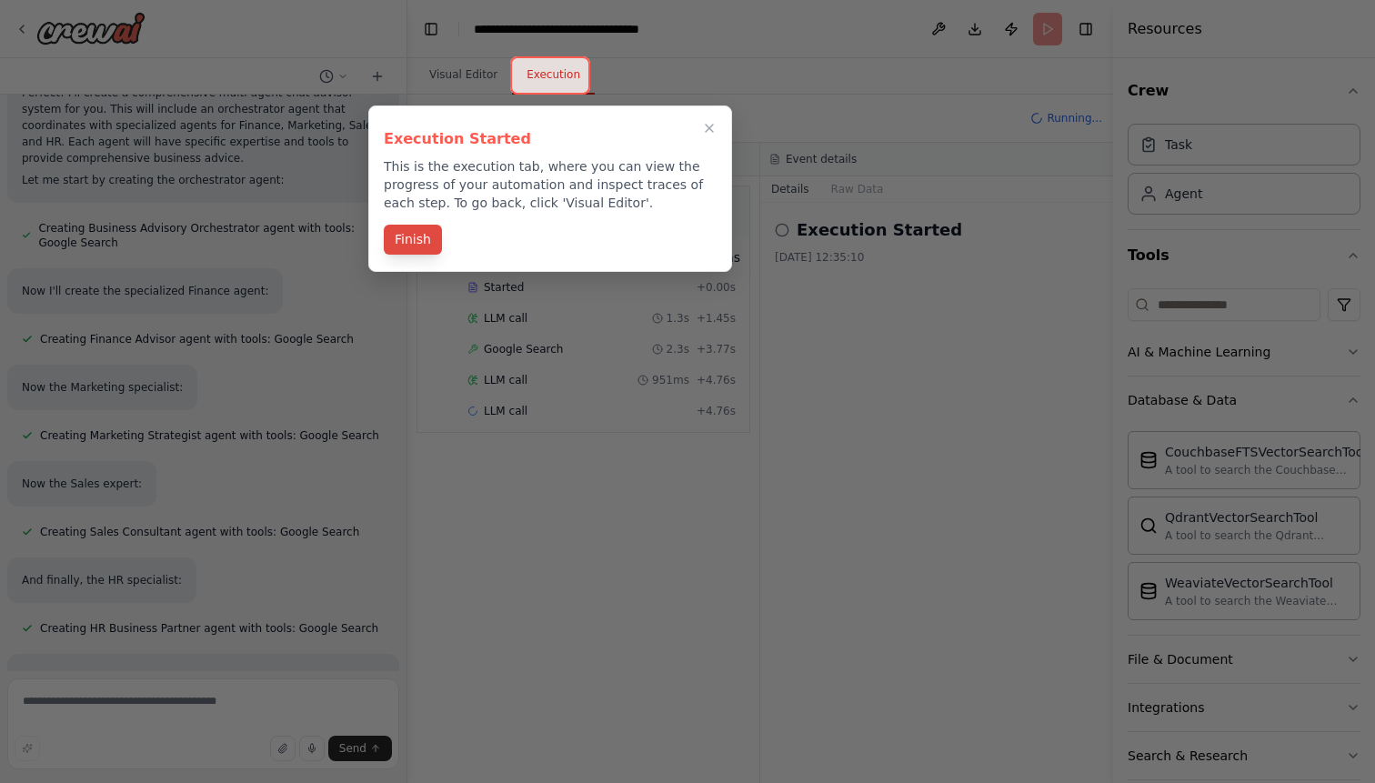
click at [432, 240] on button "Finish" at bounding box center [413, 240] width 58 height 30
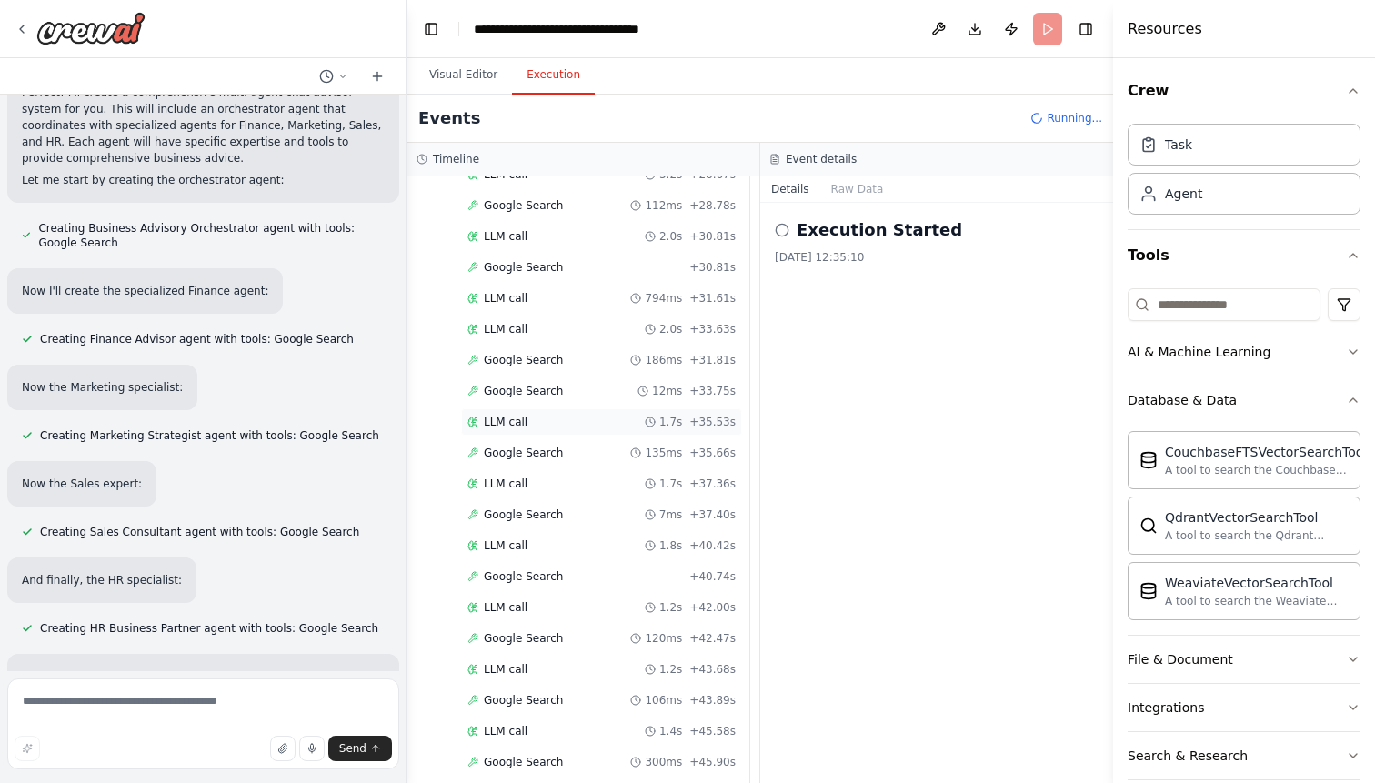
scroll to position [0, 0]
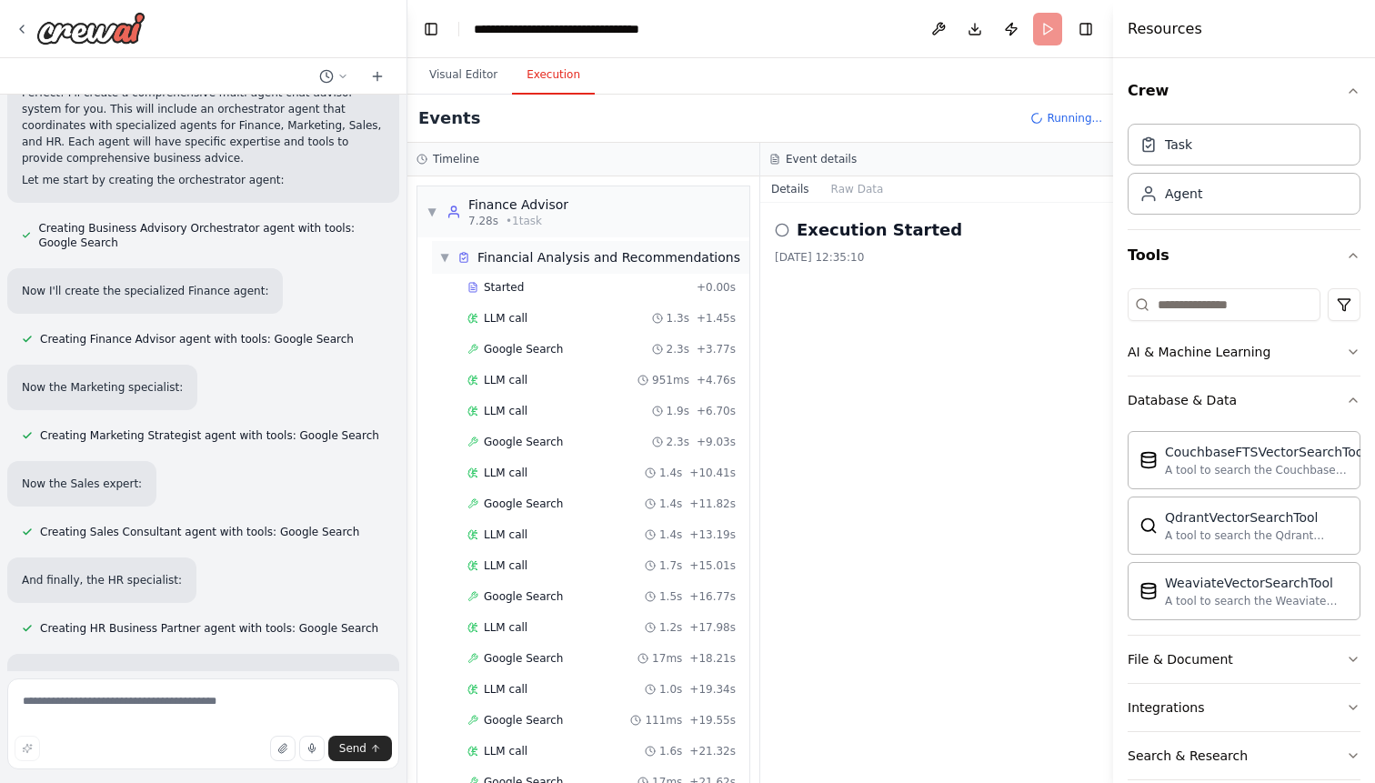
click at [442, 262] on span "▼" at bounding box center [444, 257] width 11 height 15
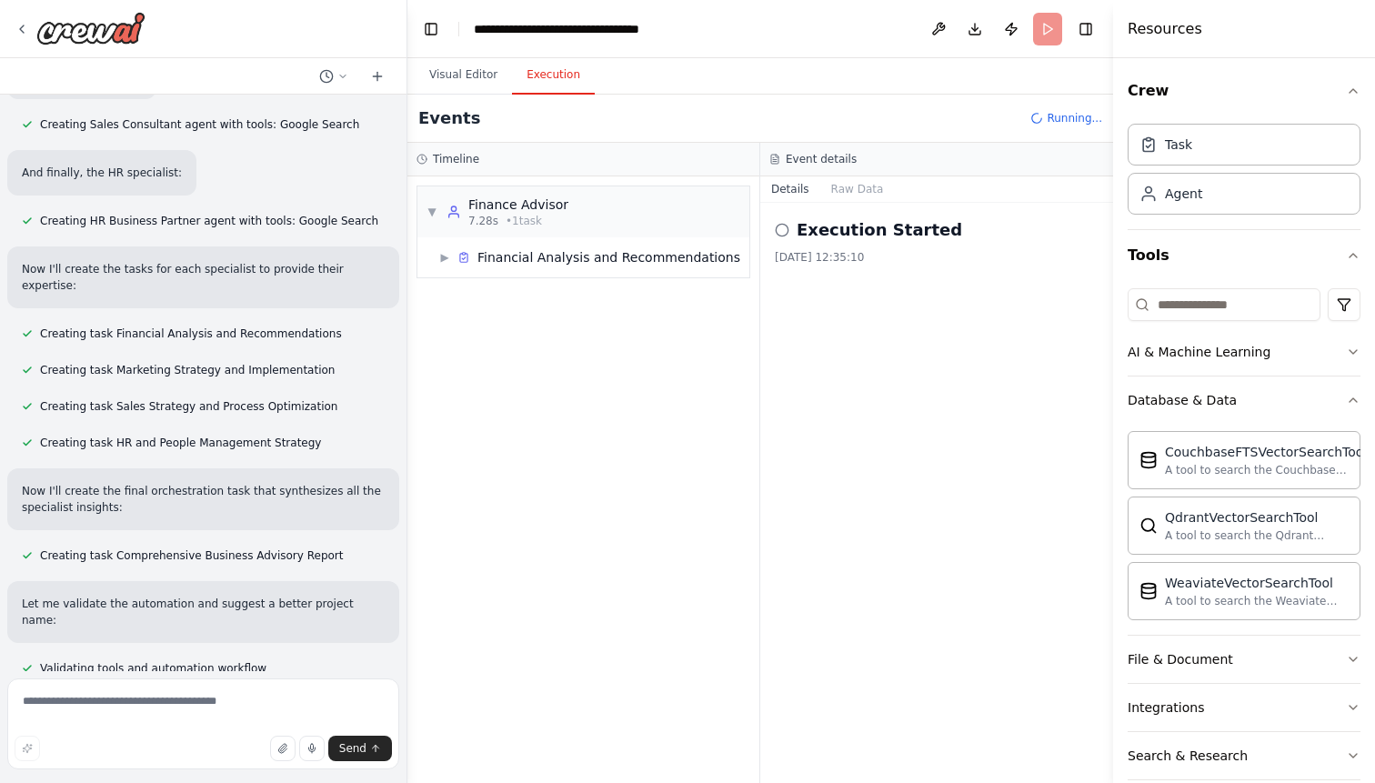
scroll to position [1596, 0]
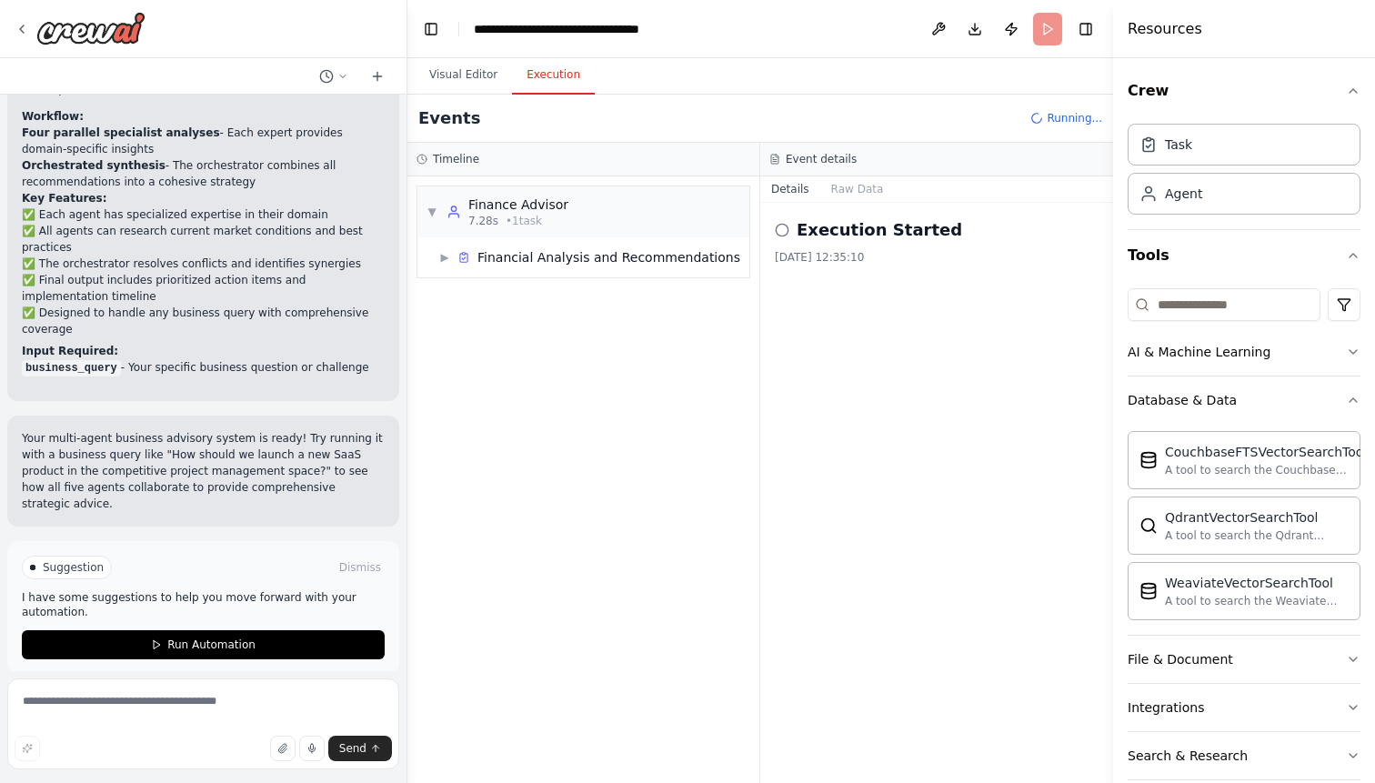
click at [66, 598] on p "I have some suggestions to help you move forward with your automation." at bounding box center [203, 604] width 363 height 29
click at [198, 637] on span "Run Automation" at bounding box center [211, 644] width 88 height 15
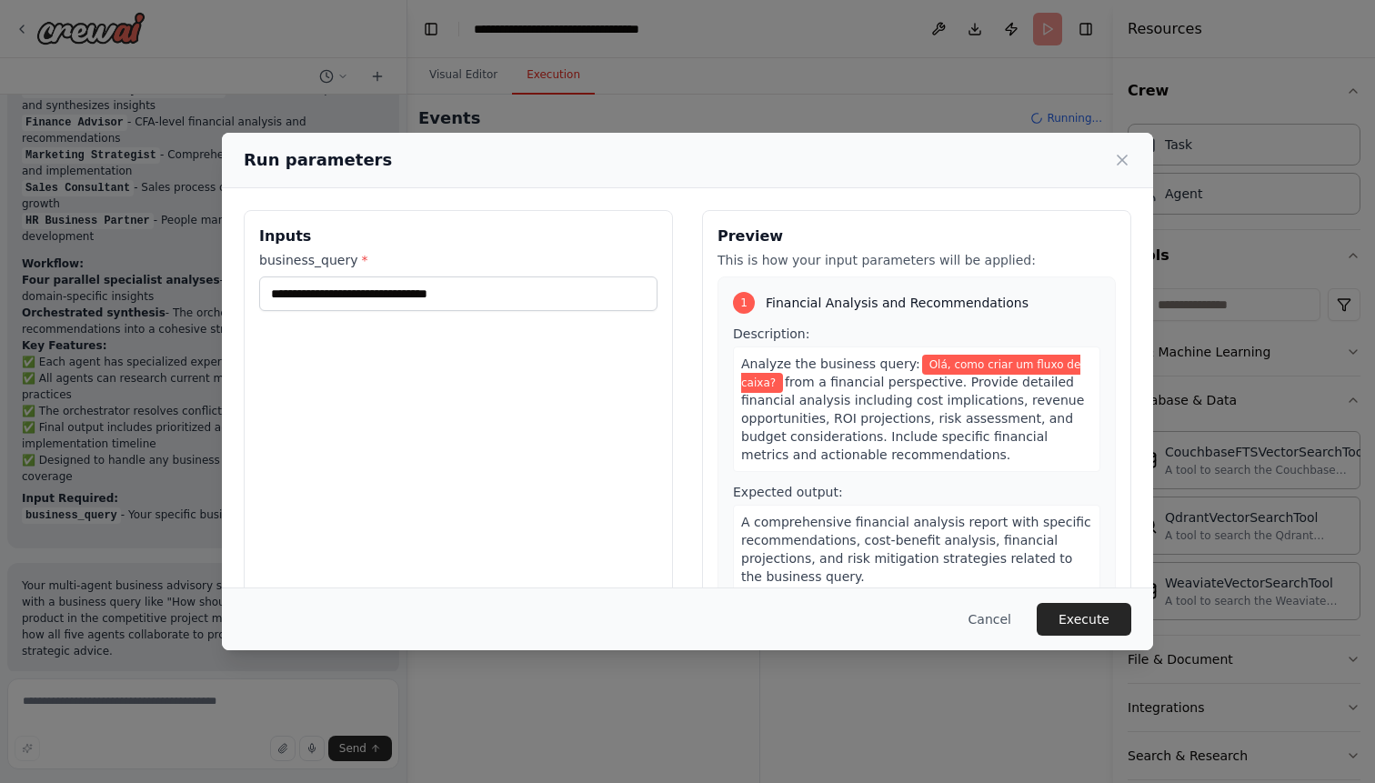
click at [972, 616] on button "Cancel" at bounding box center [990, 619] width 72 height 33
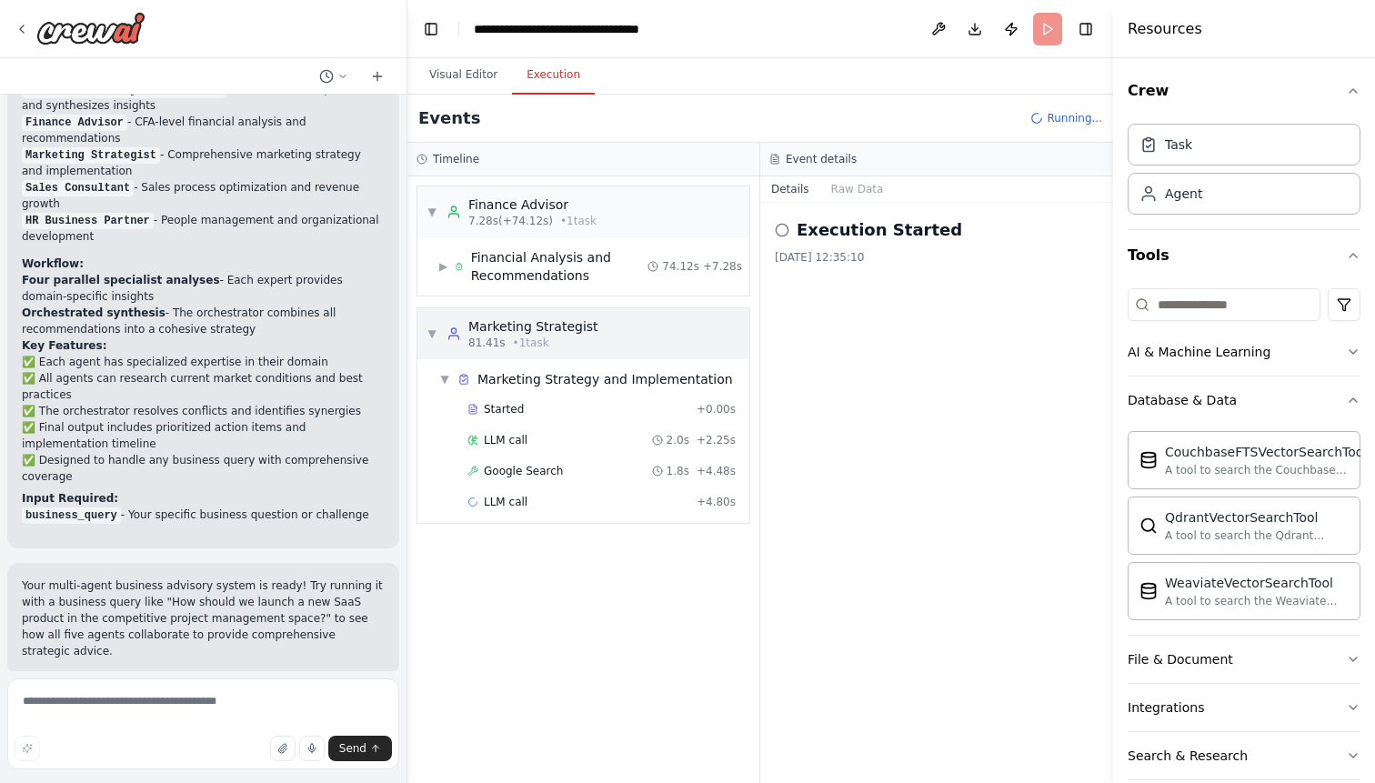
click at [427, 322] on div "▼ Marketing Strategist 81.41s • 1 task" at bounding box center [512, 333] width 172 height 33
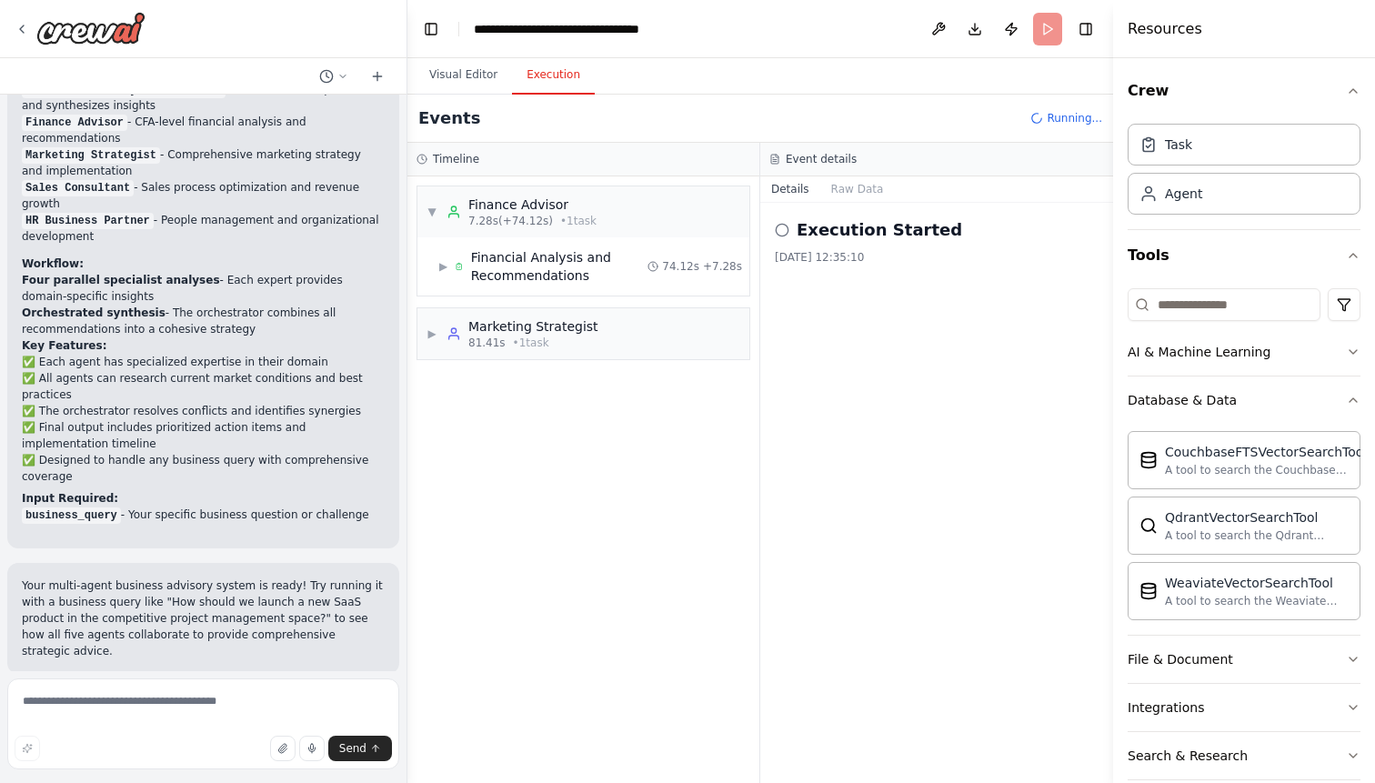
click at [789, 229] on div "Execution Started" at bounding box center [937, 229] width 324 height 25
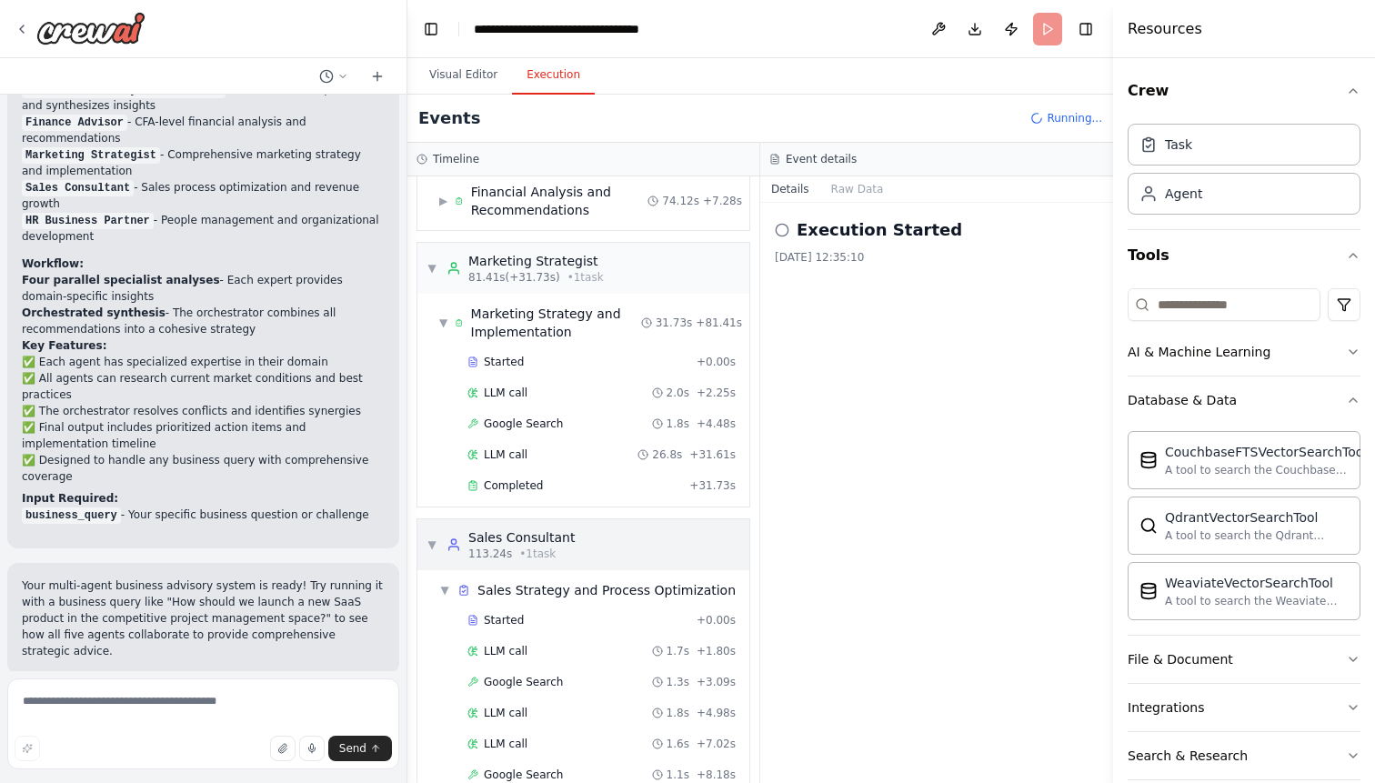
scroll to position [6, 0]
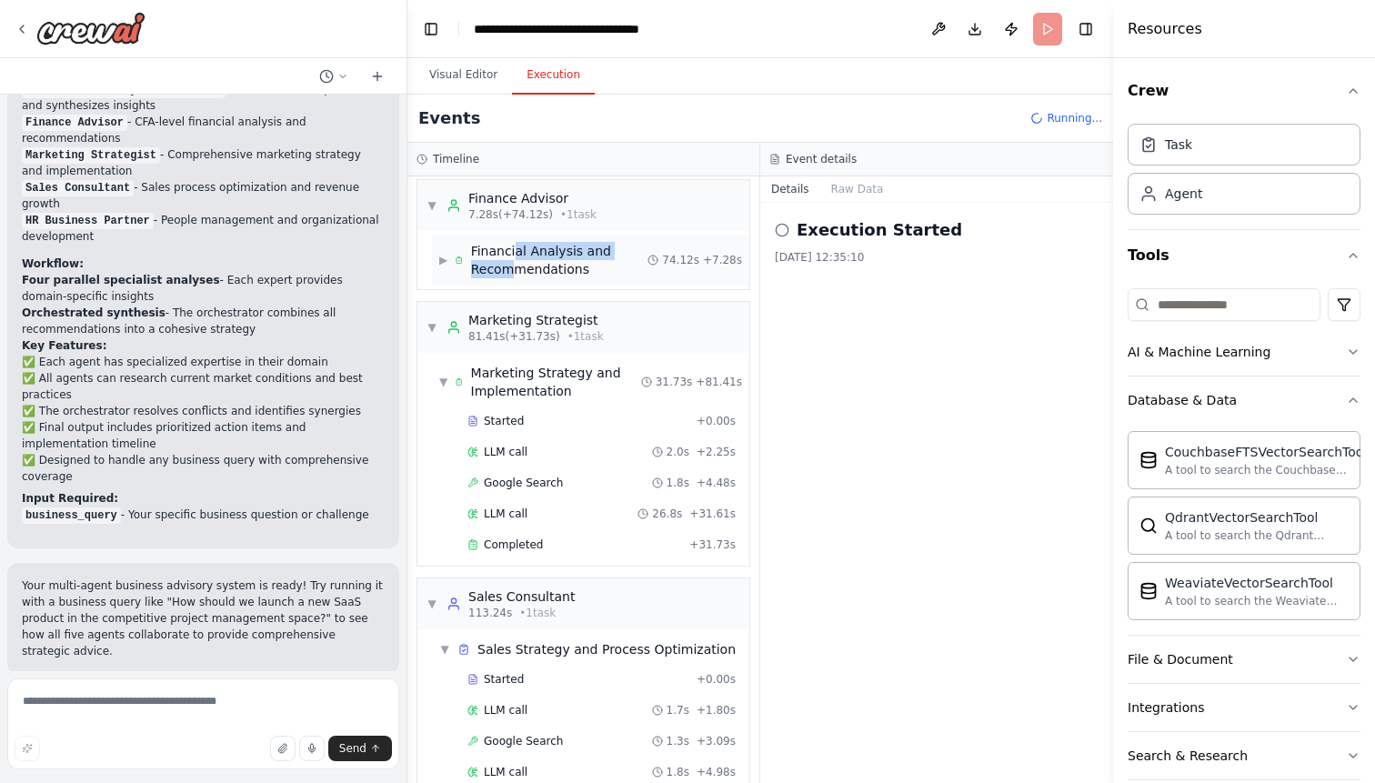
click at [515, 259] on span "Financial Analysis and Recommendations" at bounding box center [559, 260] width 177 height 36
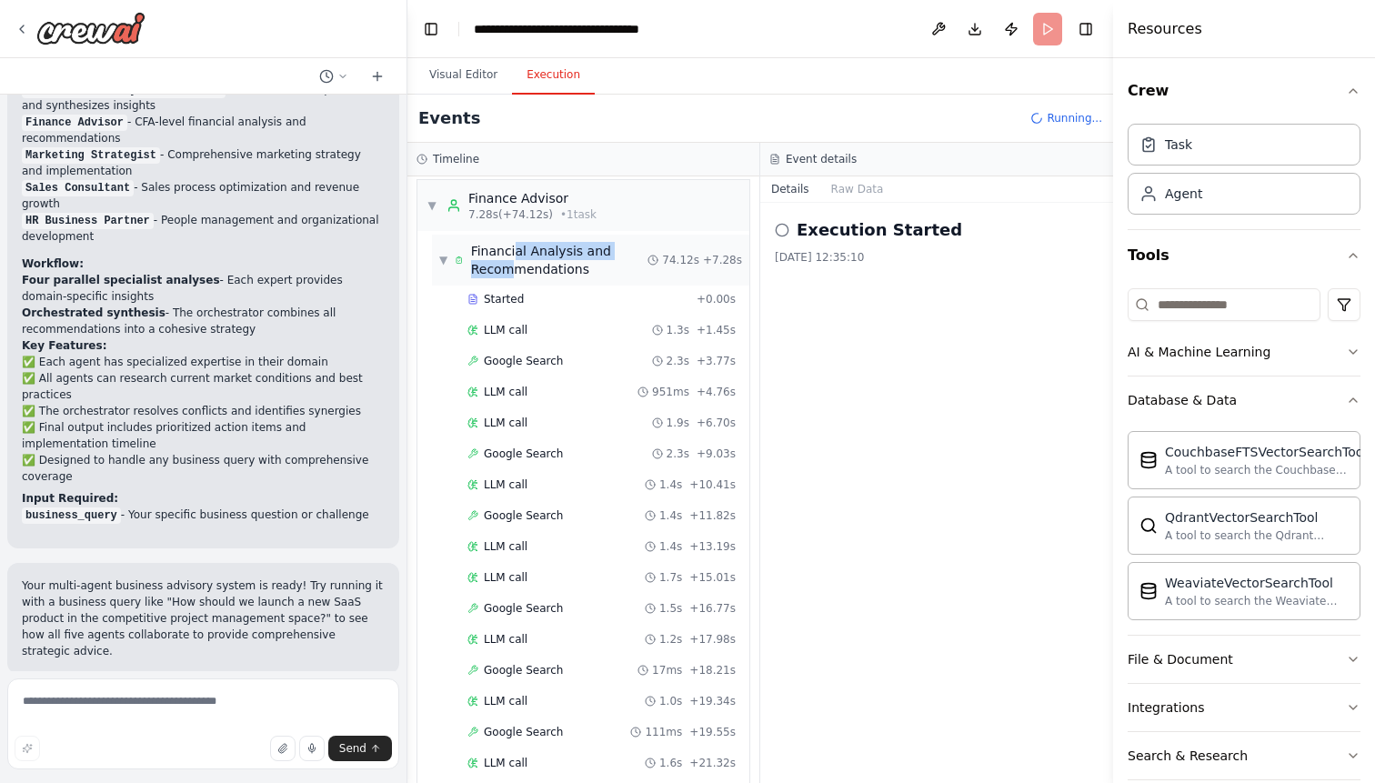
click at [515, 259] on span "Financial Analysis and Recommendations" at bounding box center [559, 260] width 177 height 36
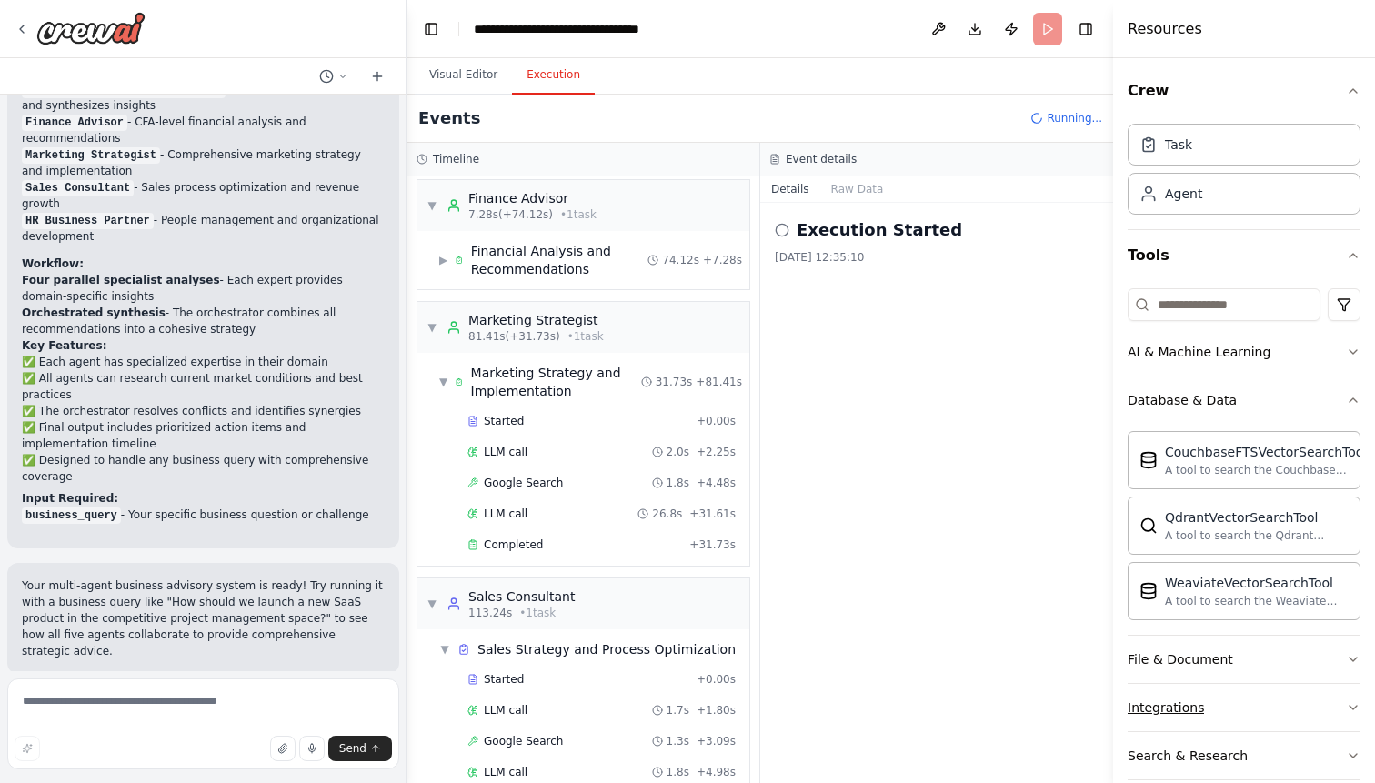
click at [1168, 715] on button "Integrations" at bounding box center [1243, 707] width 233 height 47
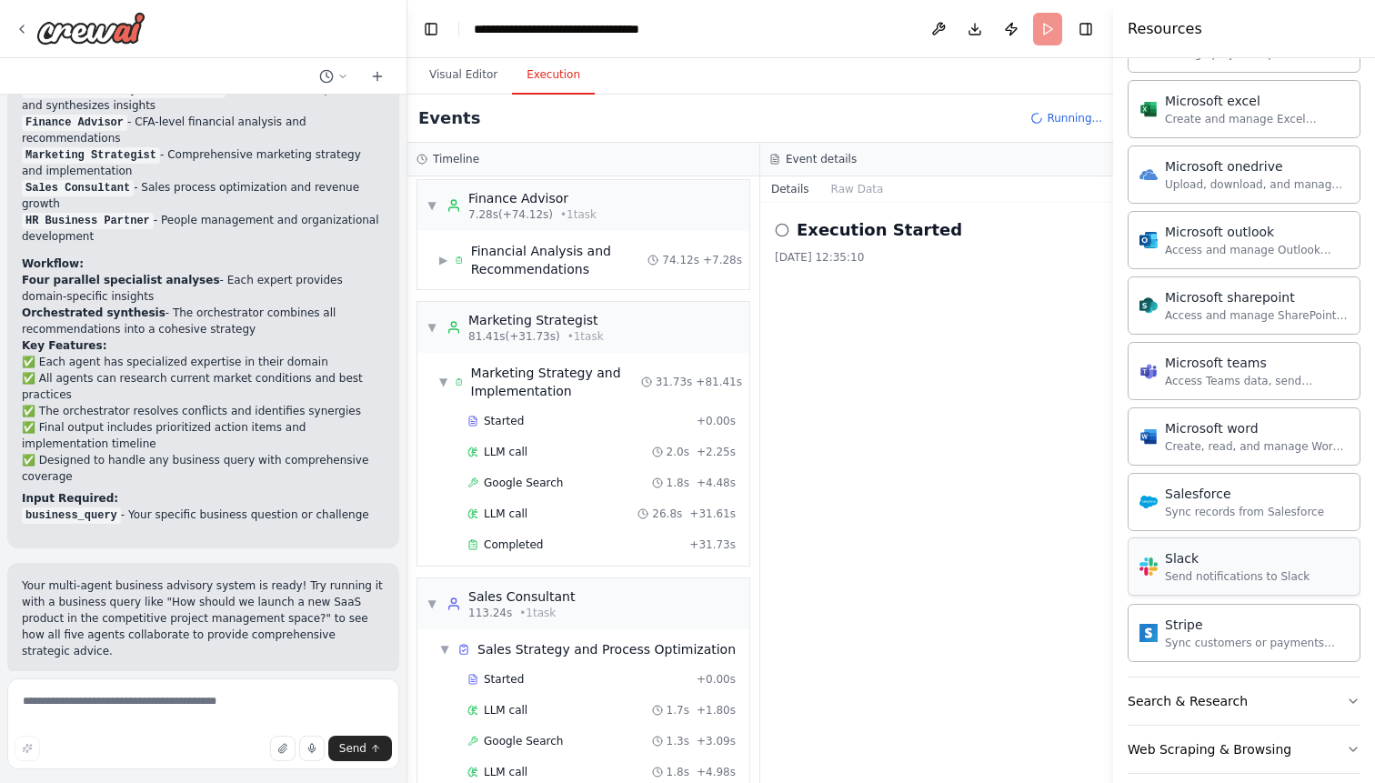
scroll to position [1250, 0]
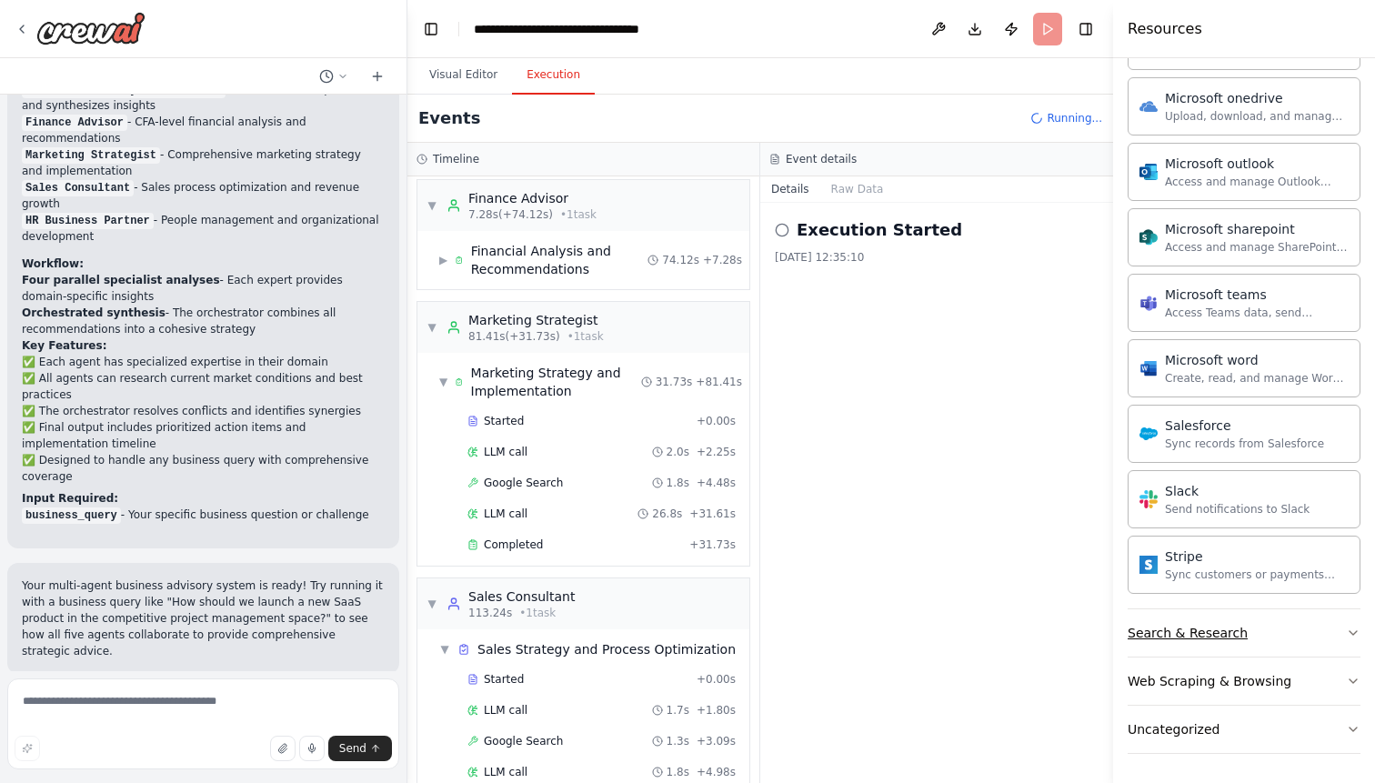
click at [1195, 622] on button "Search & Research" at bounding box center [1243, 632] width 233 height 47
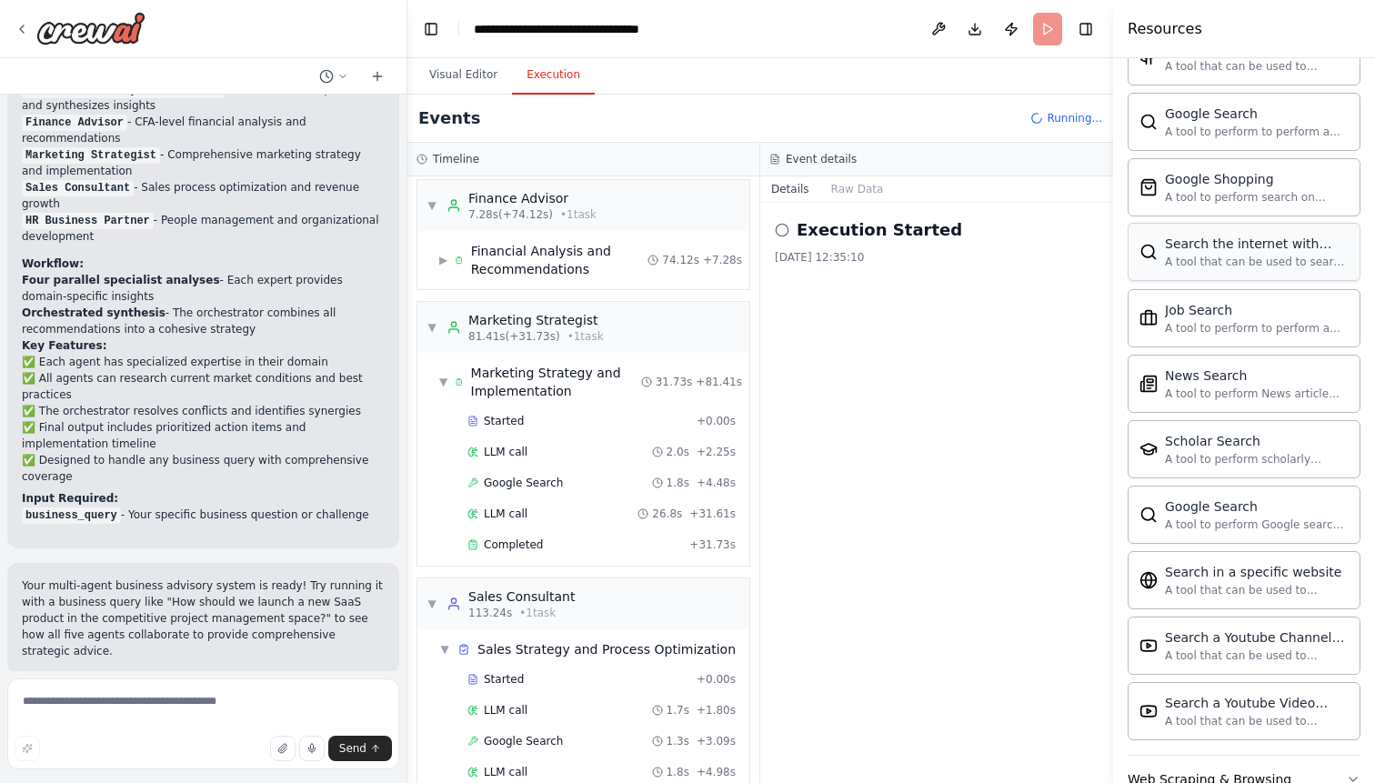
scroll to position [2181, 0]
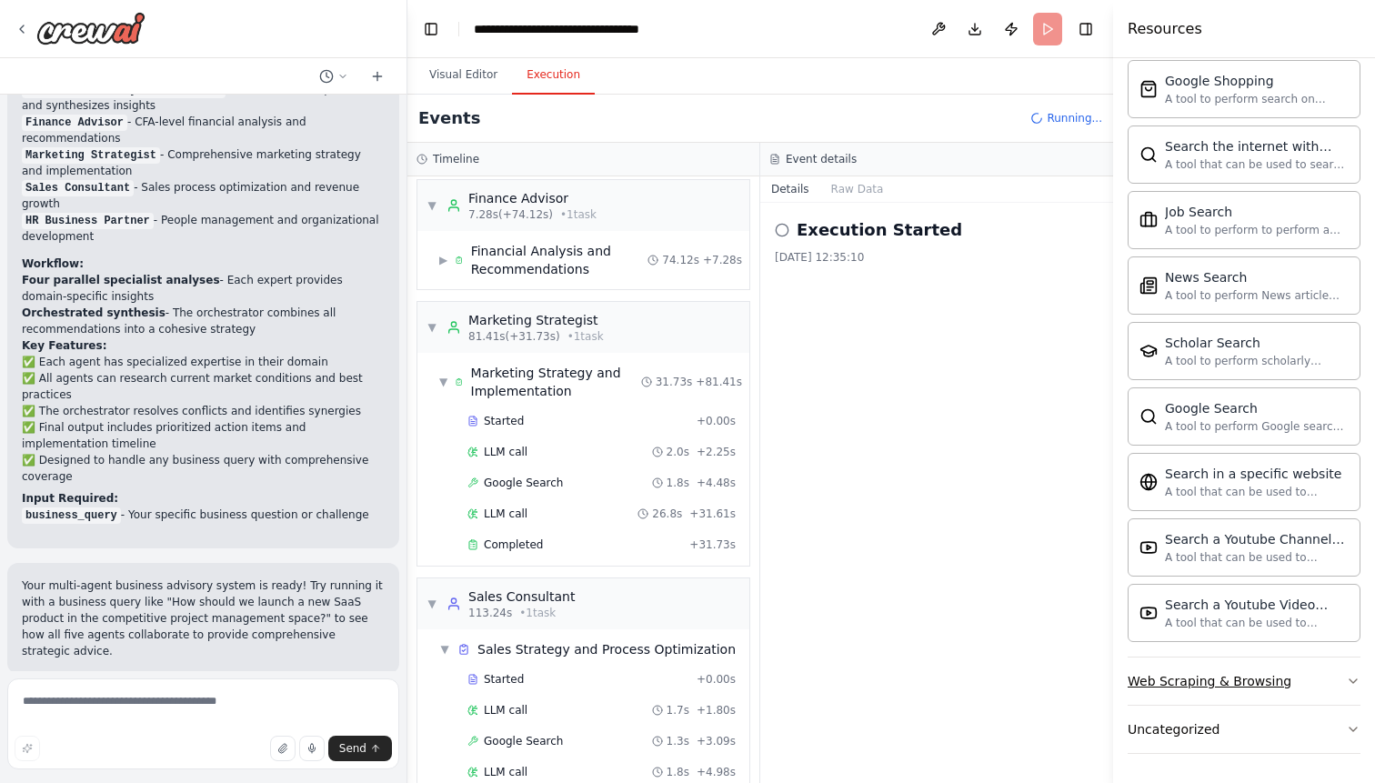
click at [1215, 669] on button "Web Scraping & Browsing" at bounding box center [1243, 680] width 233 height 47
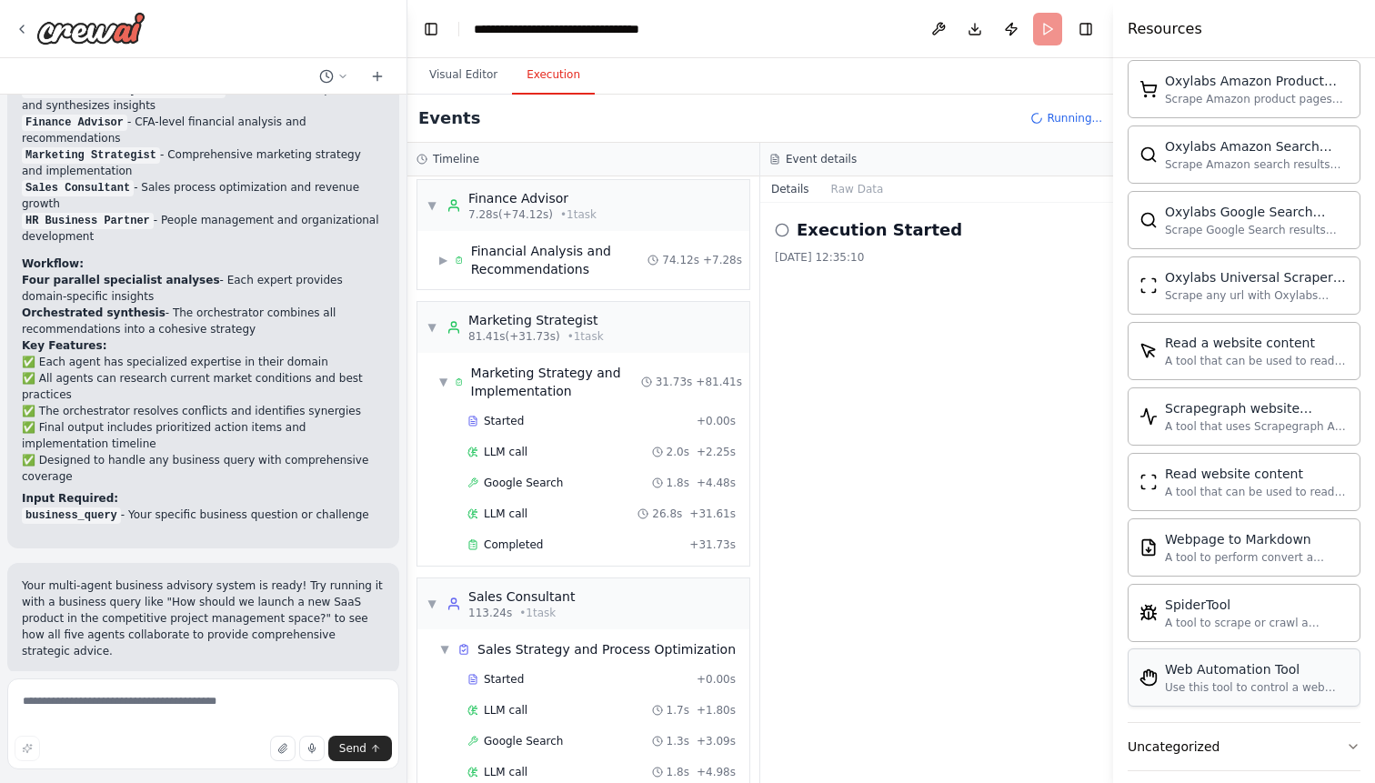
scroll to position [3177, 0]
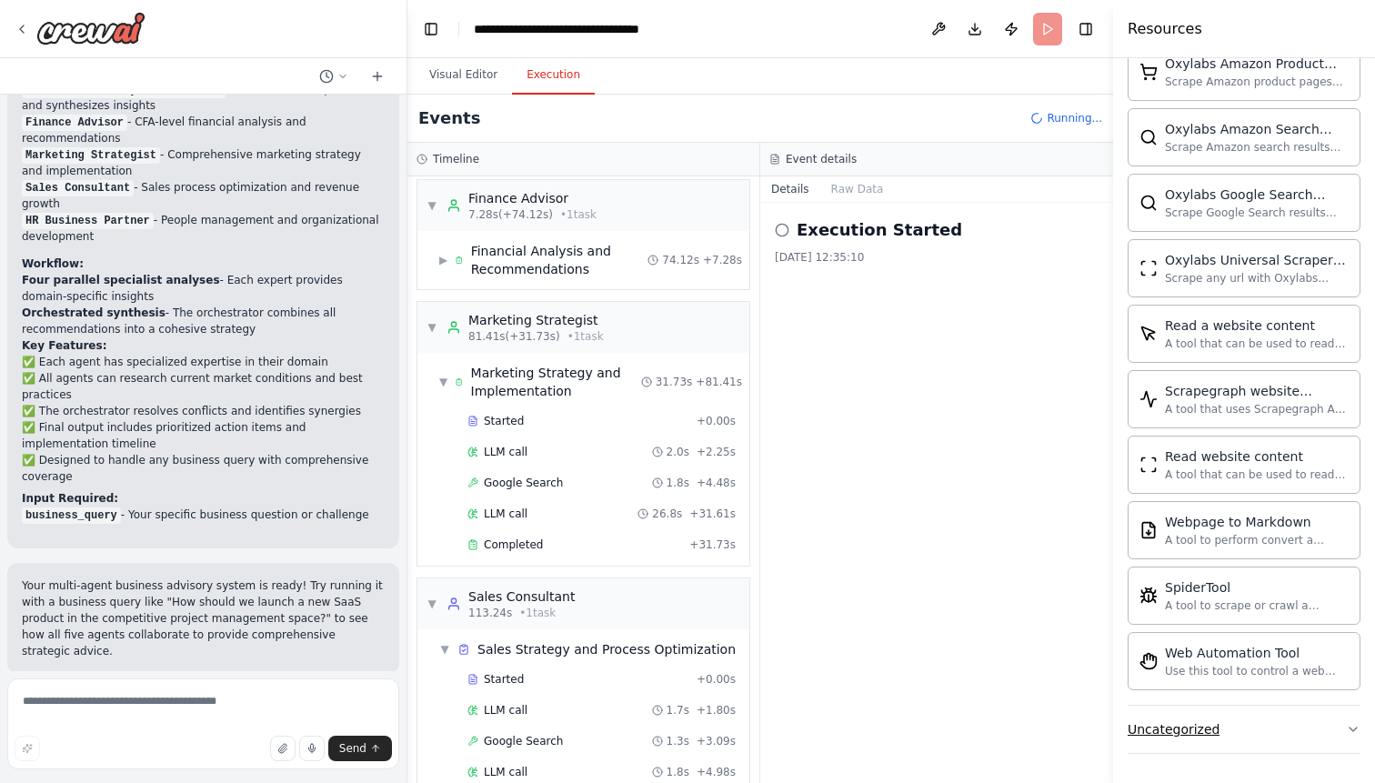
click at [1186, 717] on button "Uncategorized" at bounding box center [1243, 728] width 233 height 47
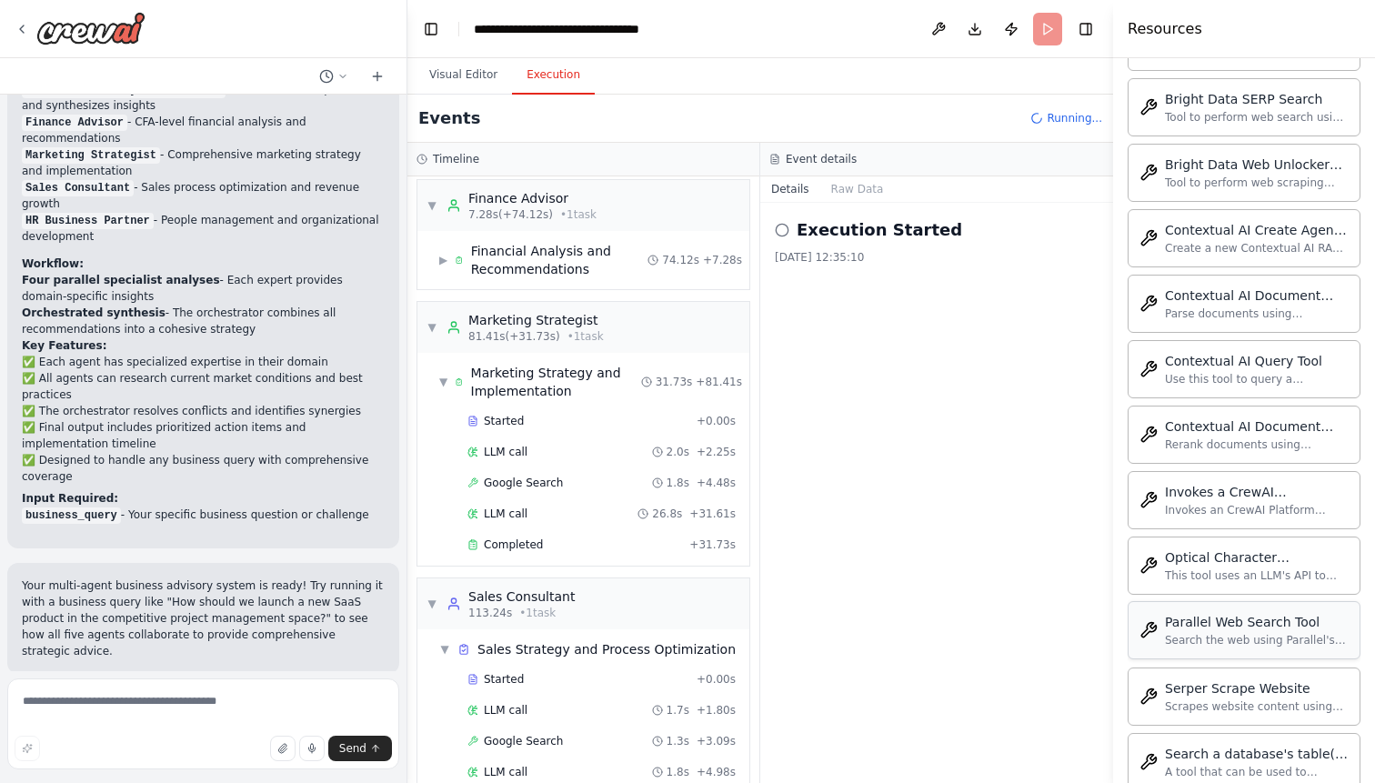
scroll to position [4174, 0]
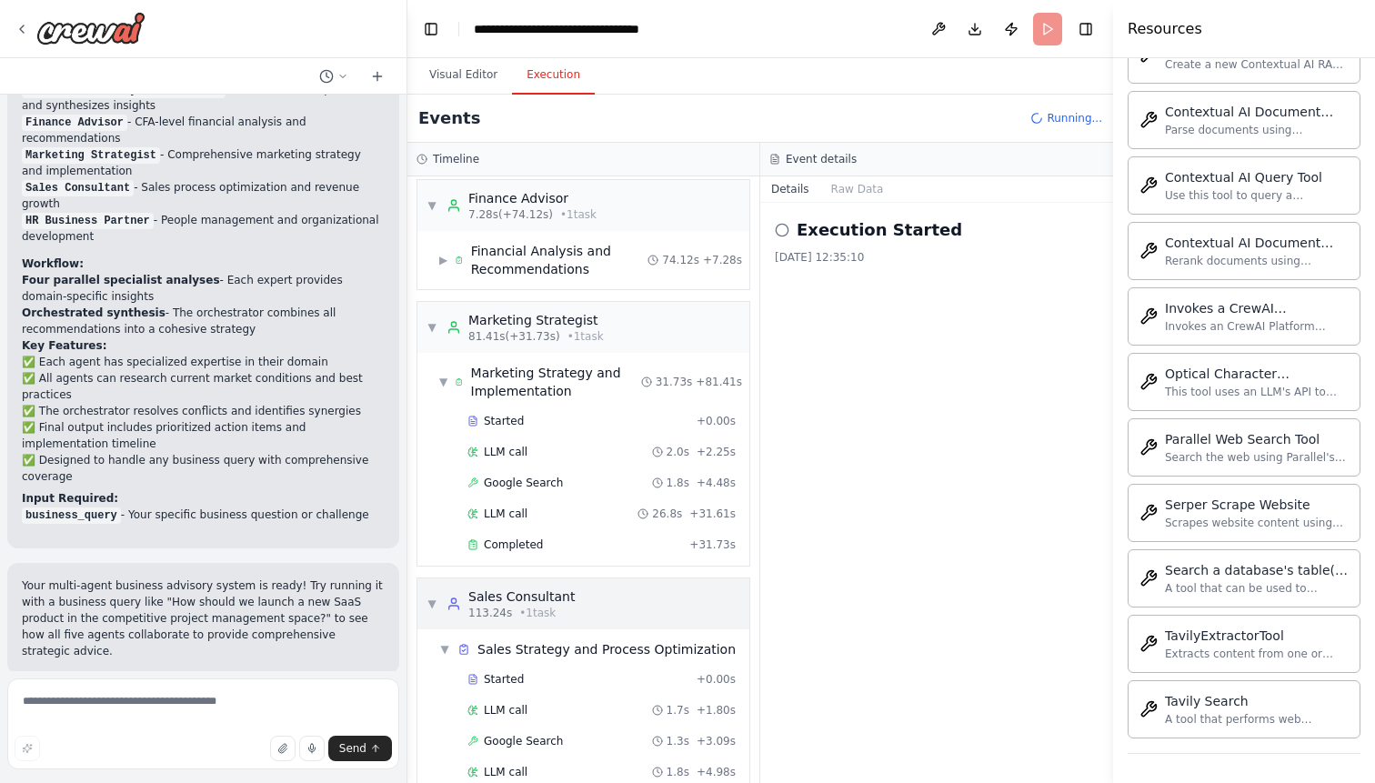
click at [641, 612] on div "▼ Sales Consultant 113.24s • 1 task" at bounding box center [583, 603] width 332 height 51
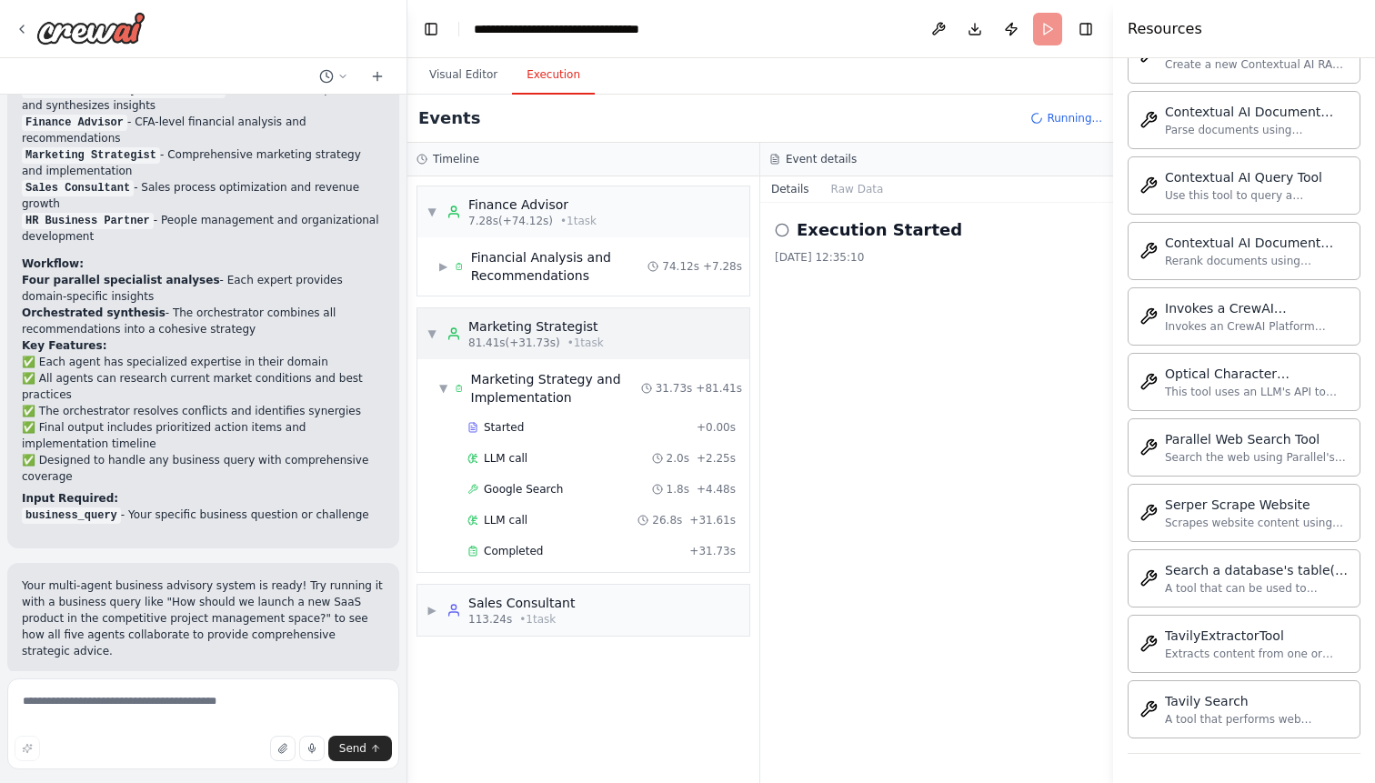
click at [620, 340] on div "▼ Marketing Strategist 81.41s (+31.73s) • 1 task" at bounding box center [583, 333] width 332 height 51
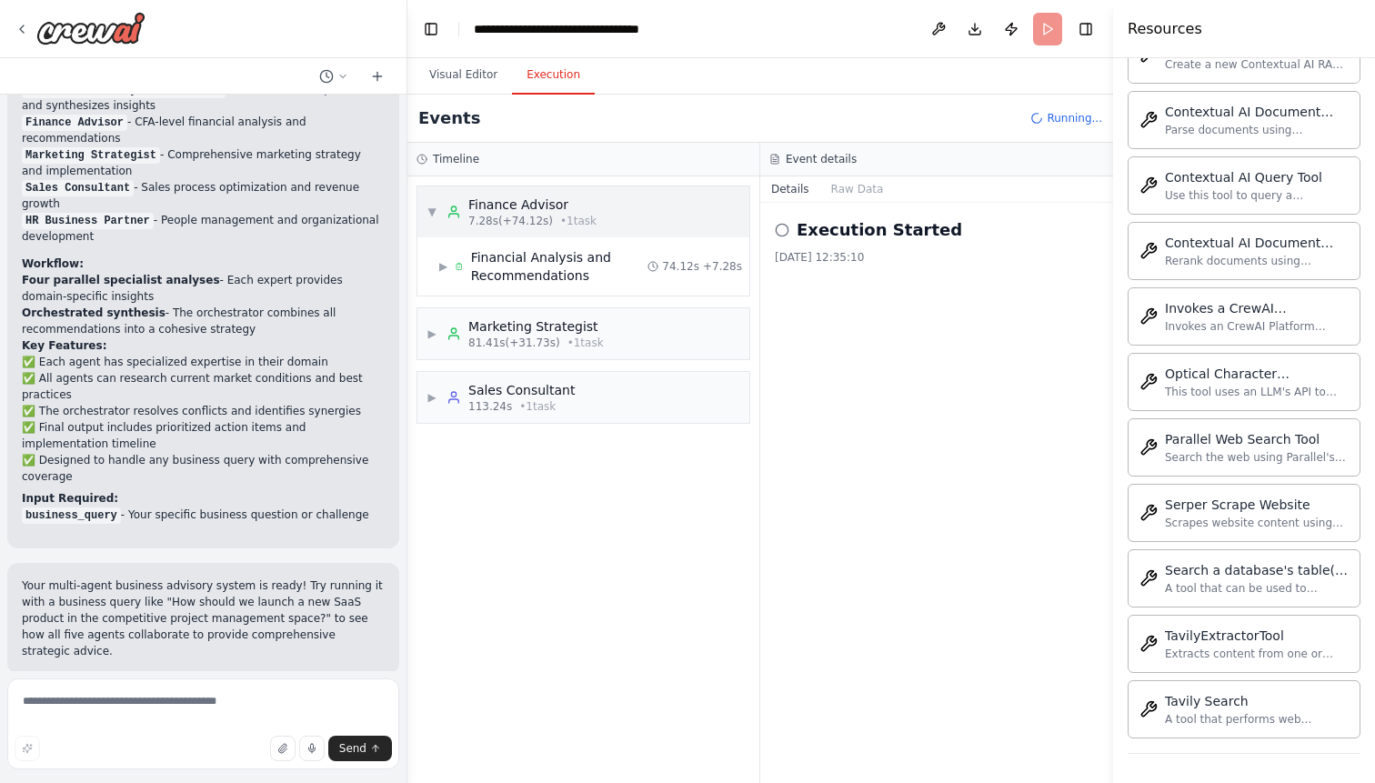
click at [631, 198] on div "▼ Finance Advisor 7.28s (+74.12s) • 1 task" at bounding box center [583, 211] width 332 height 51
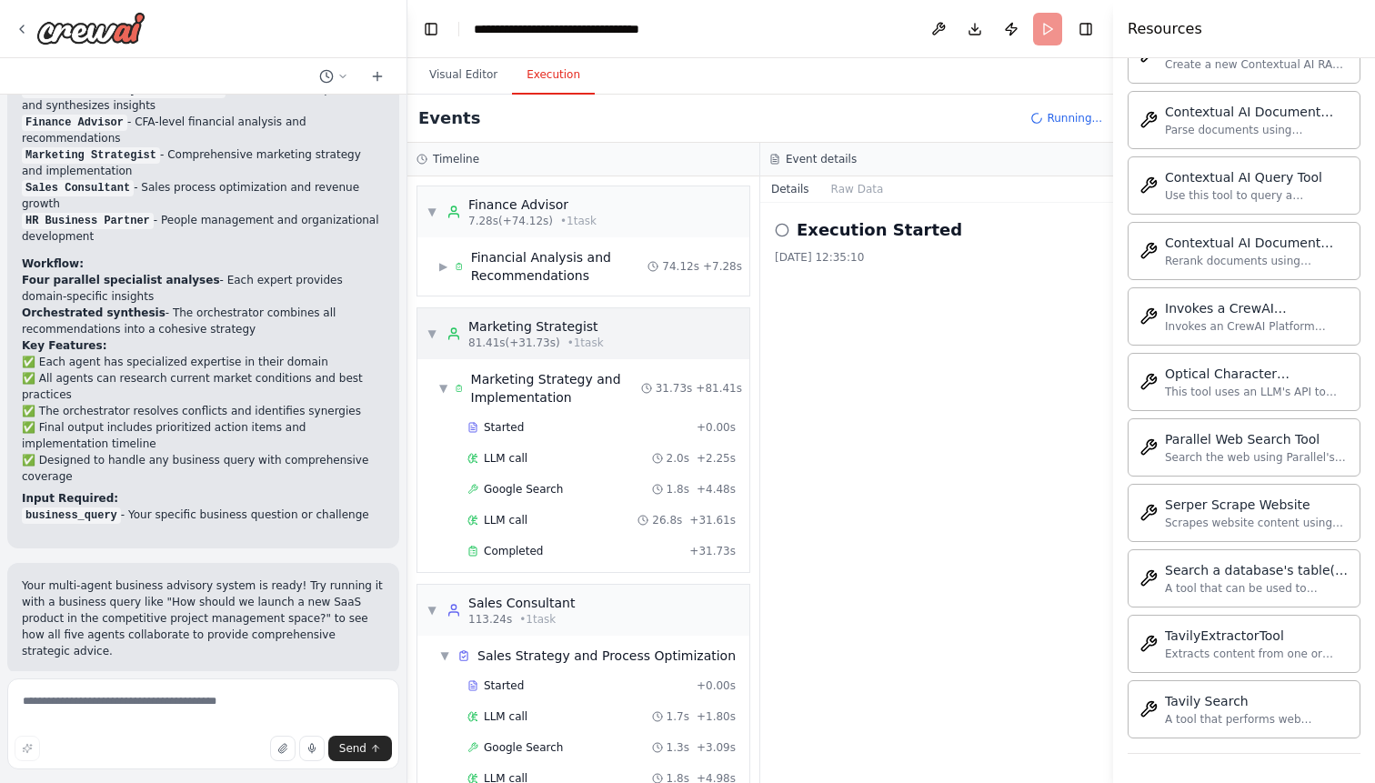
click at [664, 331] on div "▼ Marketing Strategist 81.41s (+31.73s) • 1 task" at bounding box center [583, 333] width 332 height 51
click at [657, 385] on span "31.73s" at bounding box center [673, 388] width 37 height 15
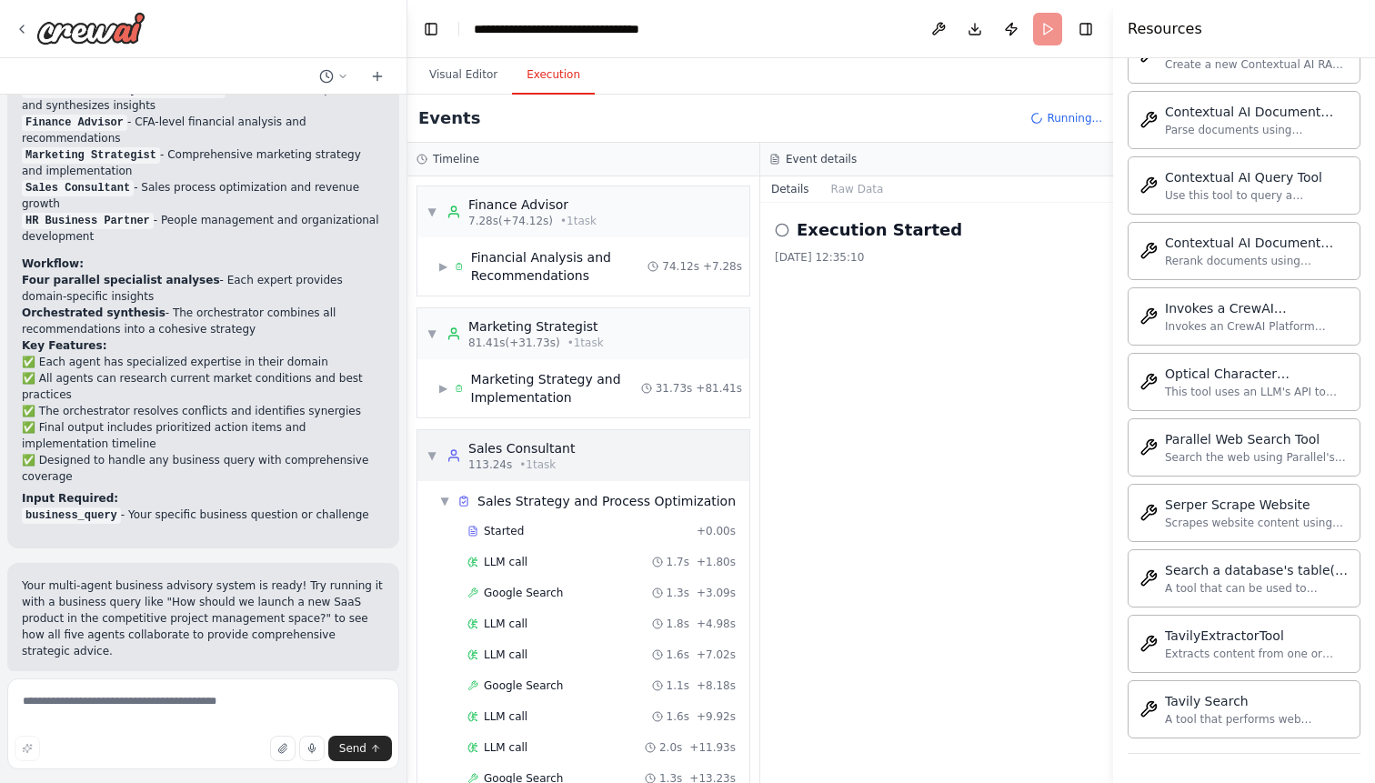
click at [660, 447] on div "▼ Sales Consultant 113.24s • 1 task" at bounding box center [583, 455] width 332 height 51
click at [661, 445] on div "▼ Sales Consultant 113.24s • 1 task" at bounding box center [583, 455] width 332 height 51
click at [926, 35] on button at bounding box center [938, 29] width 29 height 33
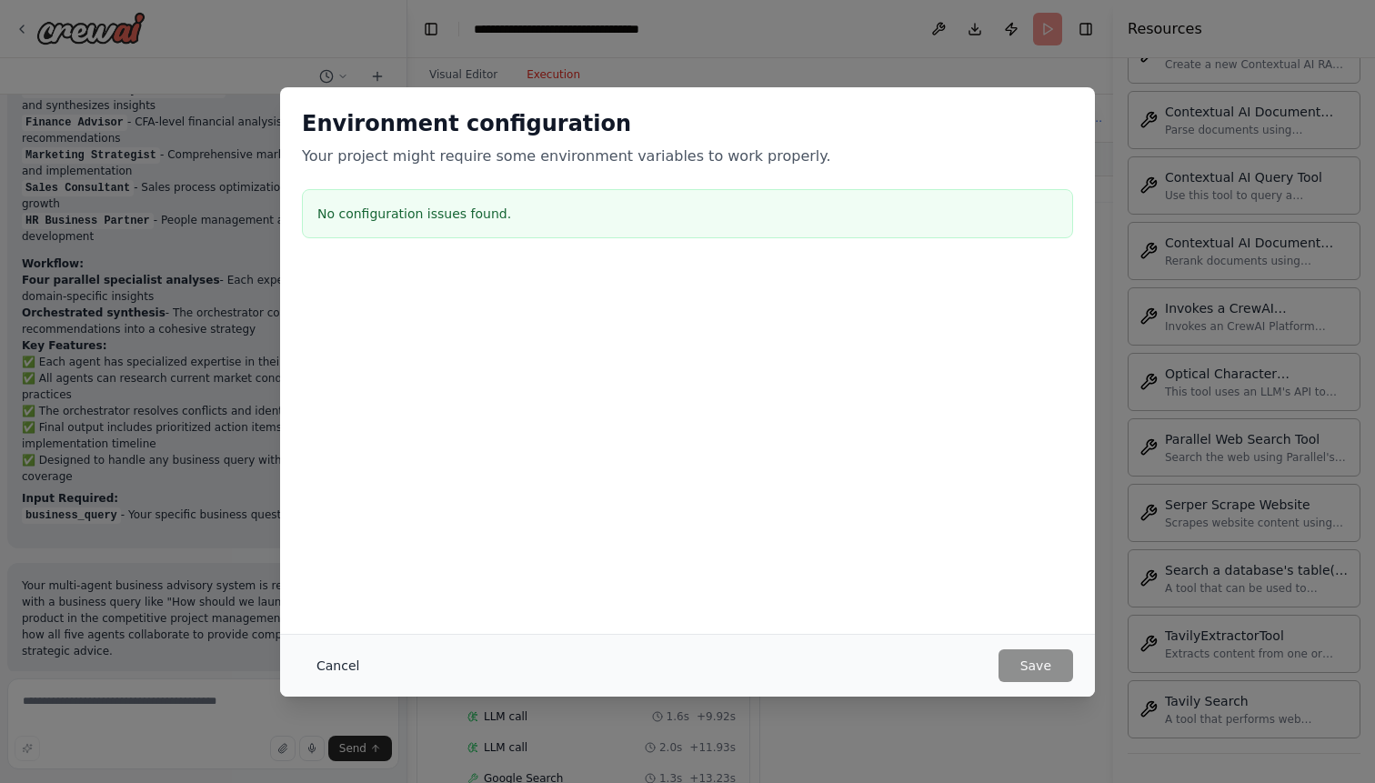
click at [334, 673] on button "Cancel" at bounding box center [338, 665] width 72 height 33
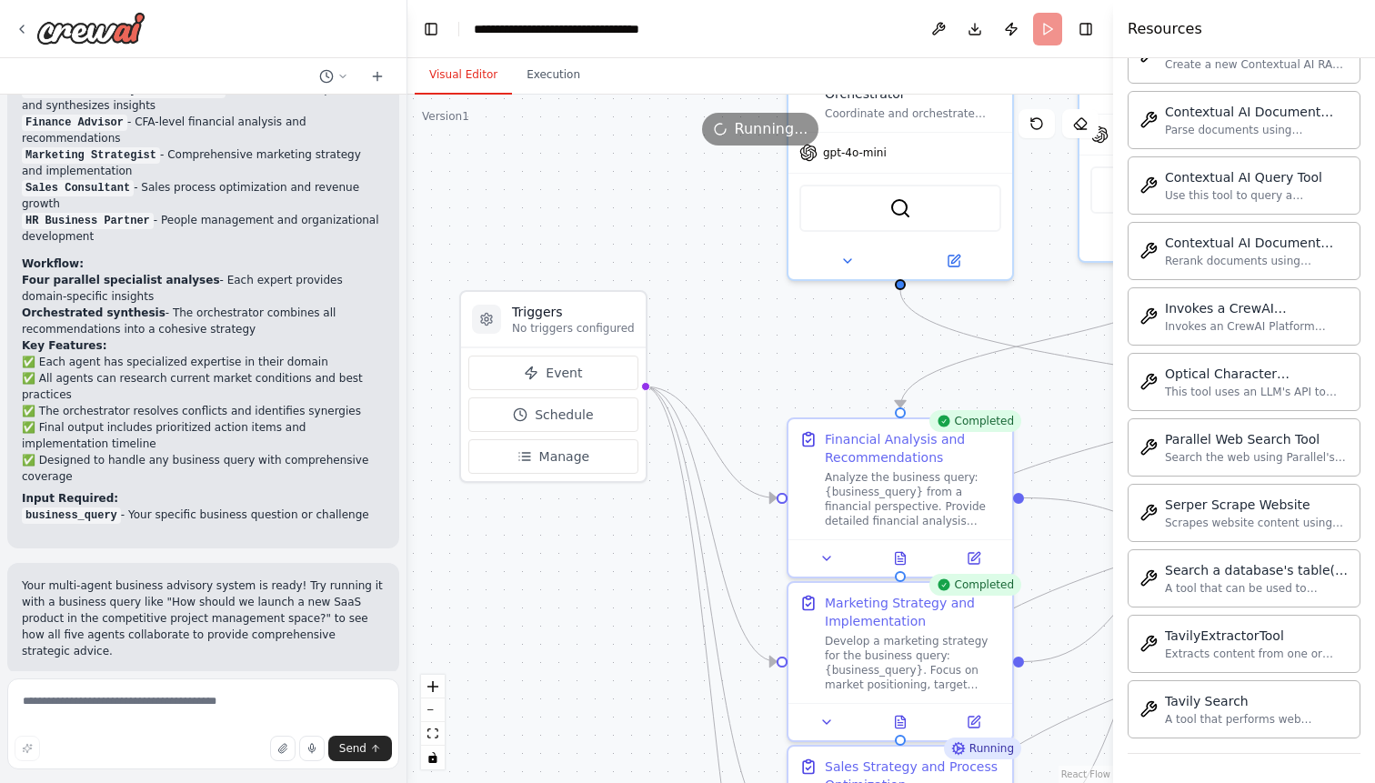
click at [483, 86] on button "Visual Editor" at bounding box center [463, 75] width 97 height 38
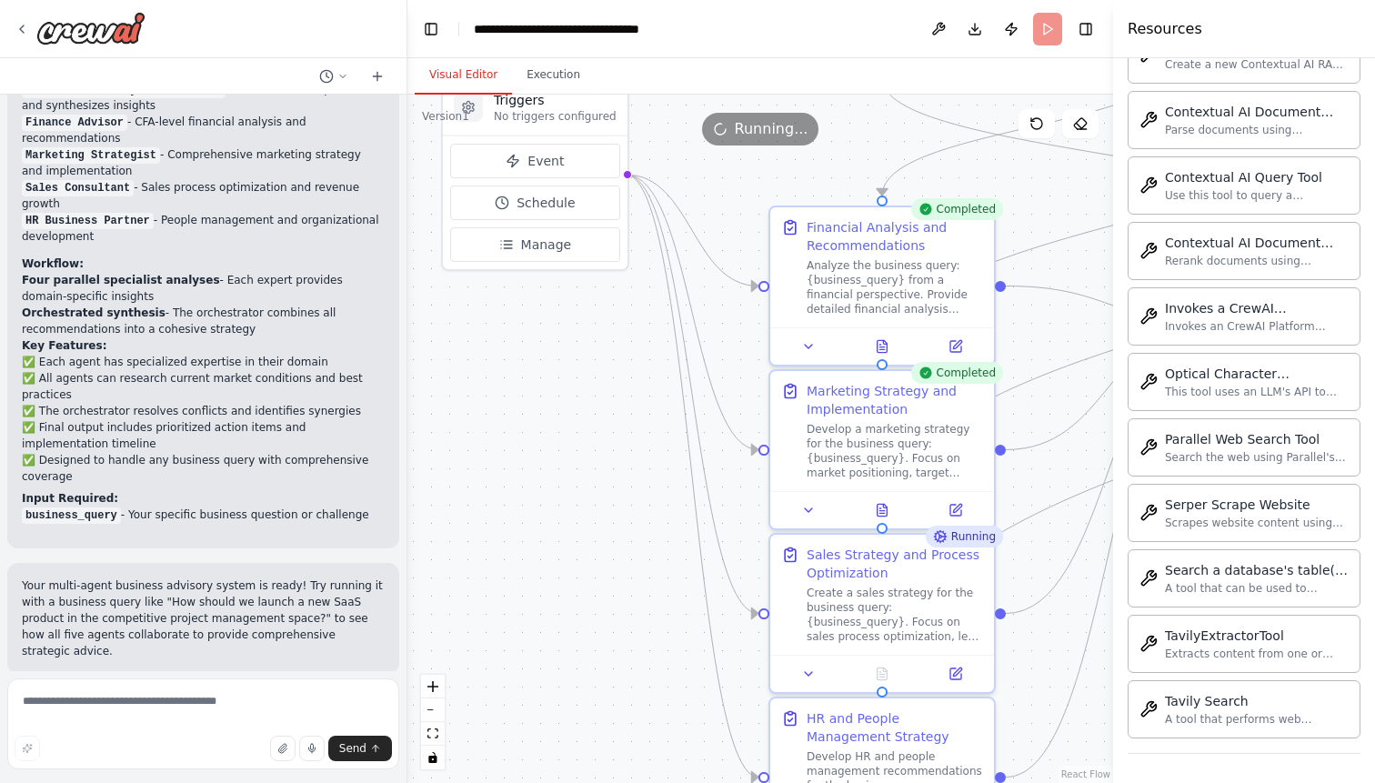
drag, startPoint x: 605, startPoint y: 588, endPoint x: 587, endPoint y: 375, distance: 213.5
click at [587, 376] on div ".deletable-edge-delete-btn { width: 20px; height: 20px; border: 0px solid #ffff…" at bounding box center [759, 439] width 705 height 688
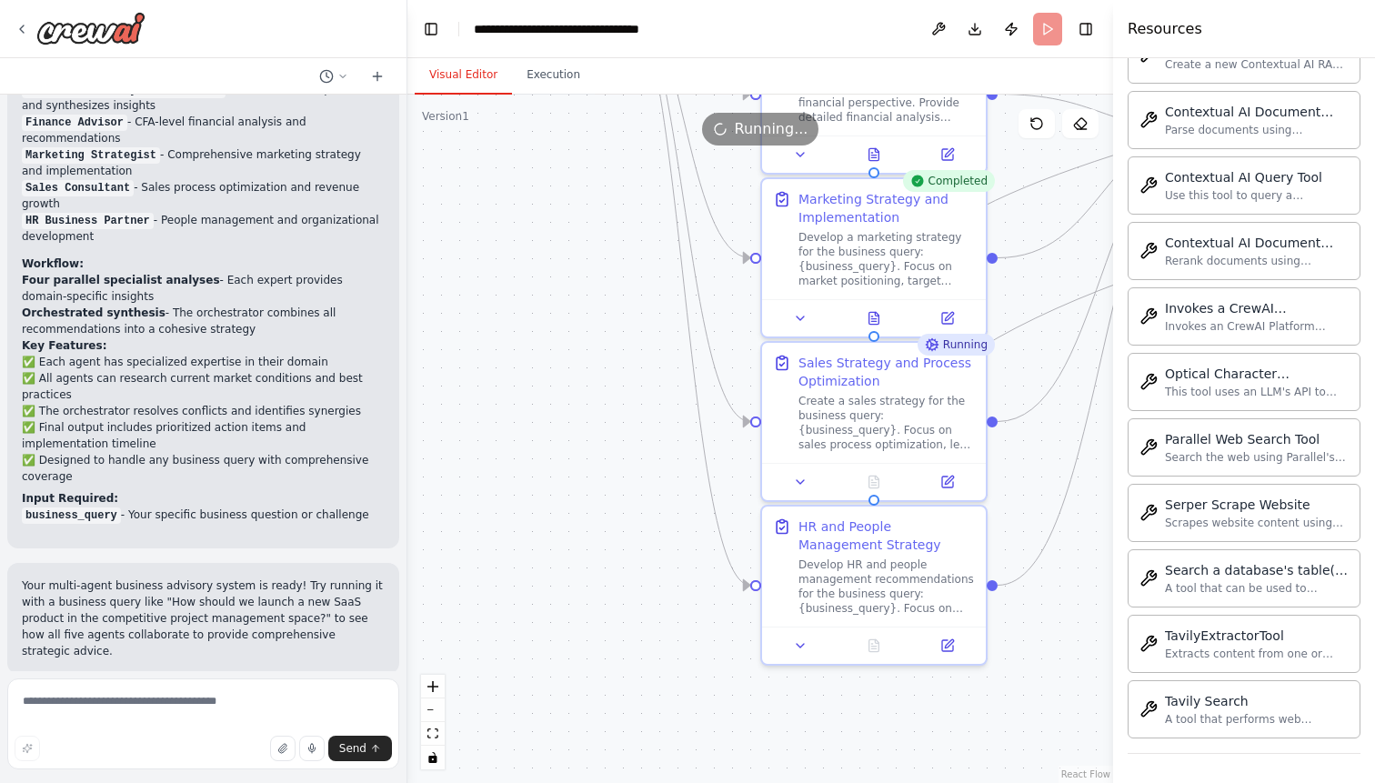
drag, startPoint x: 588, startPoint y: 521, endPoint x: 579, endPoint y: 329, distance: 192.0
click at [580, 333] on div ".deletable-edge-delete-btn { width: 20px; height: 20px; border: 0px solid #ffff…" at bounding box center [759, 439] width 705 height 688
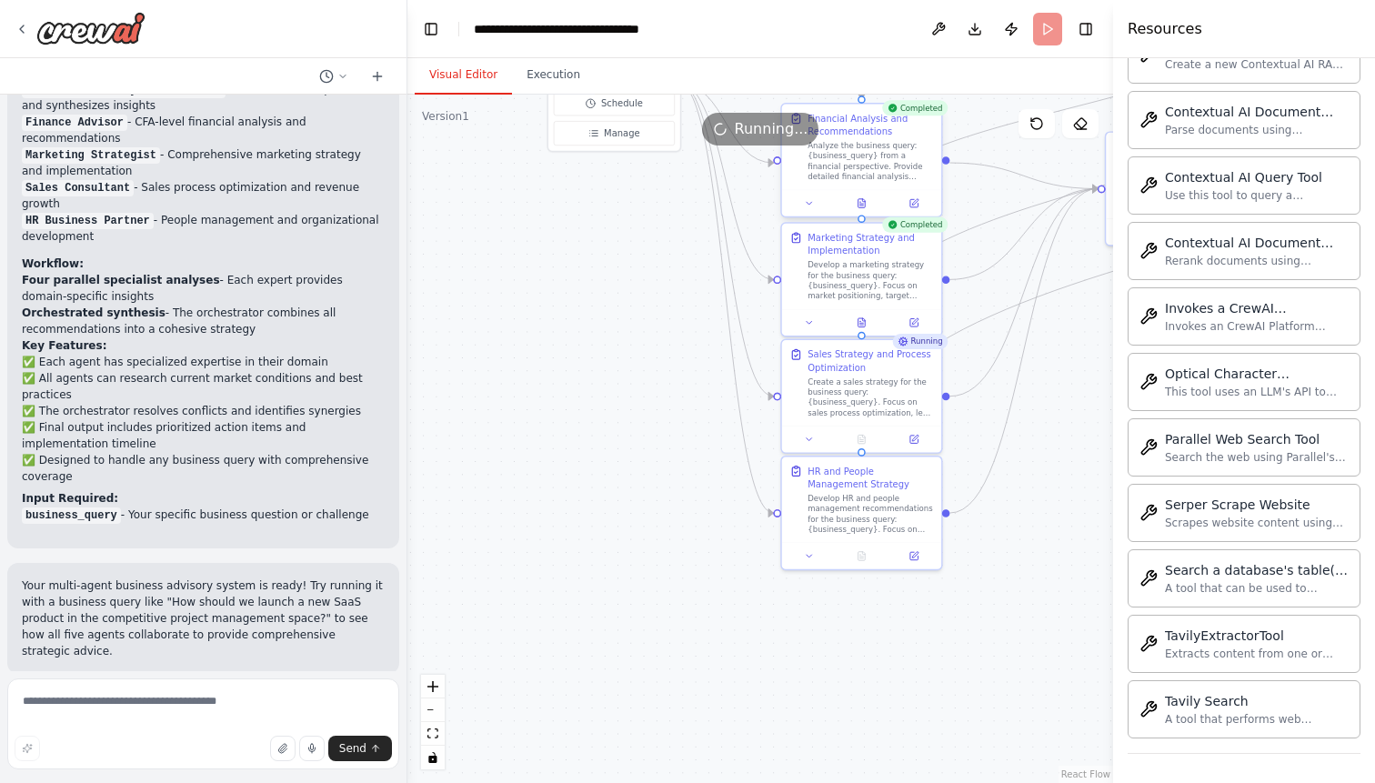
click at [875, 188] on div "Financial Analysis and Recommendations Analyze the business query: {business_qu…" at bounding box center [861, 160] width 162 height 115
click at [915, 201] on icon at bounding box center [915, 202] width 6 height 6
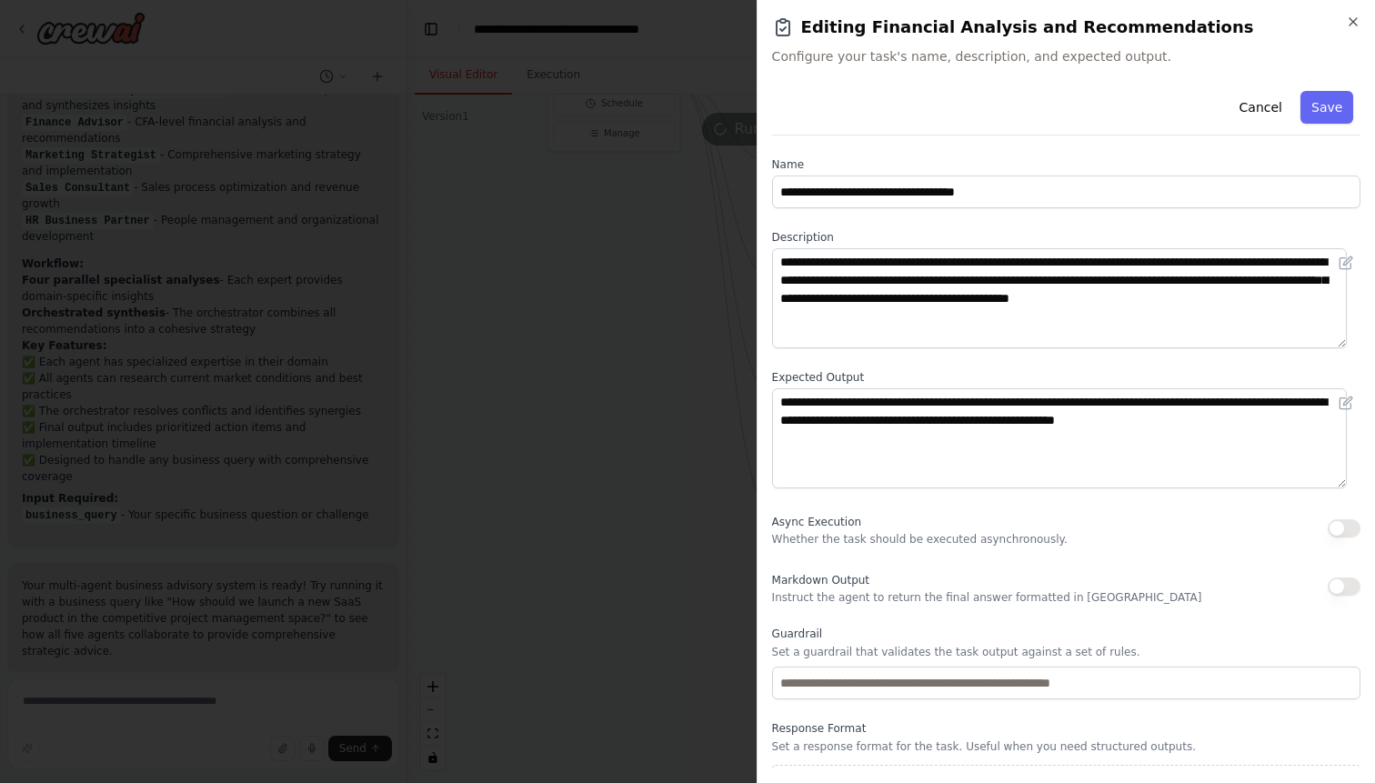
scroll to position [38, 0]
